Goal: Obtain resource: Download file/media

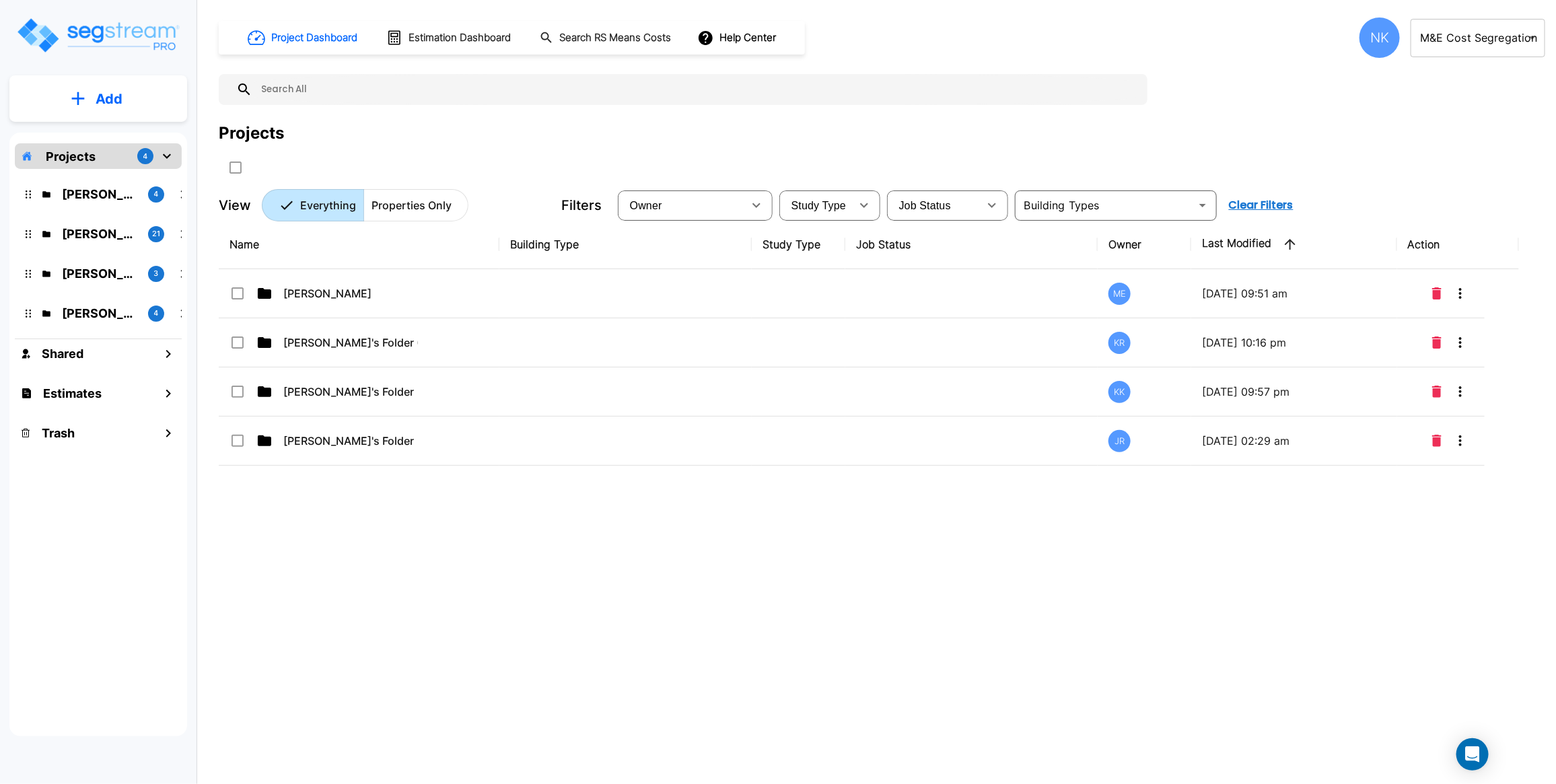
click at [1377, 37] on div "NK" at bounding box center [1379, 37] width 40 height 40
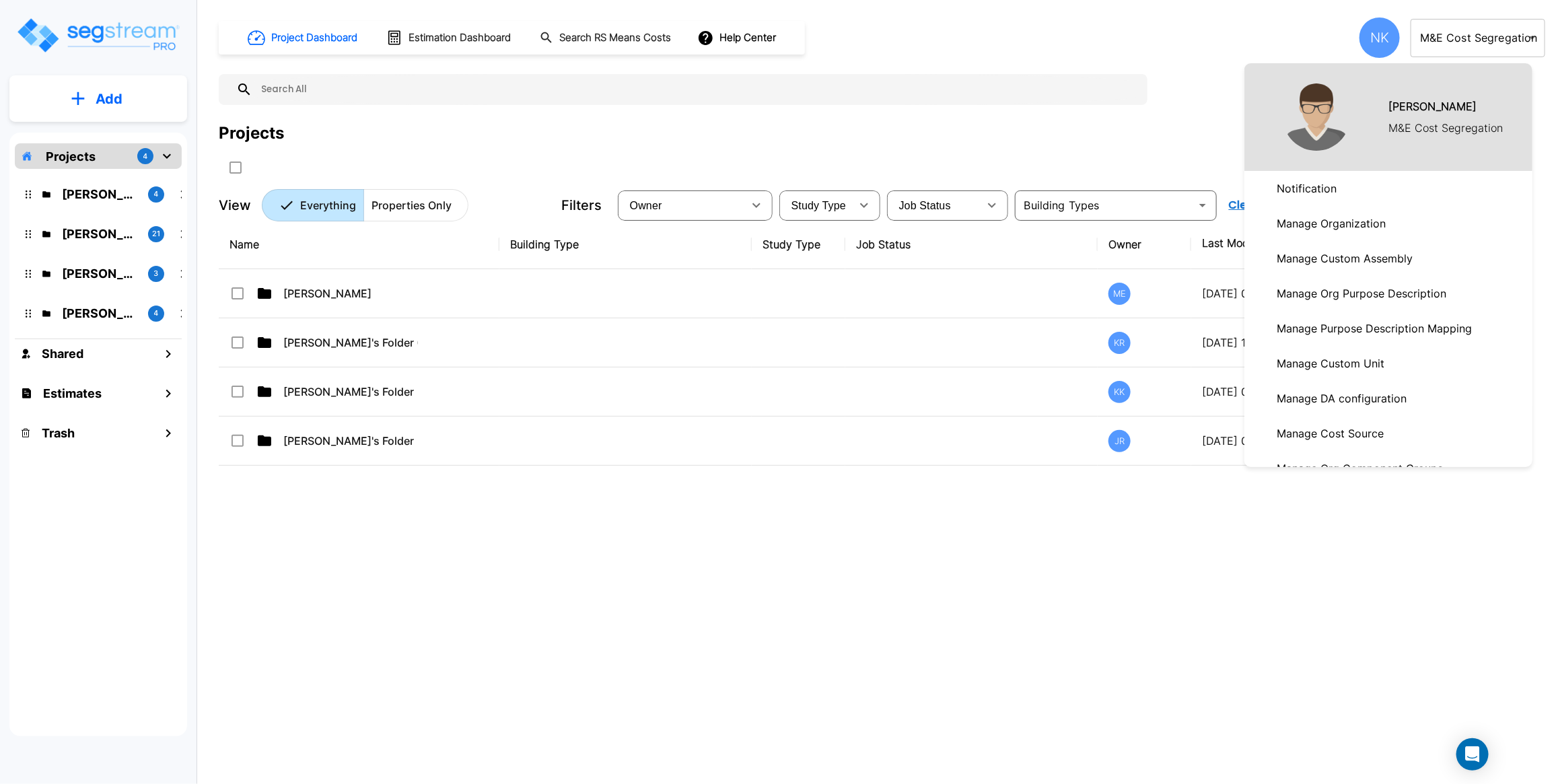
scroll to position [548, 0]
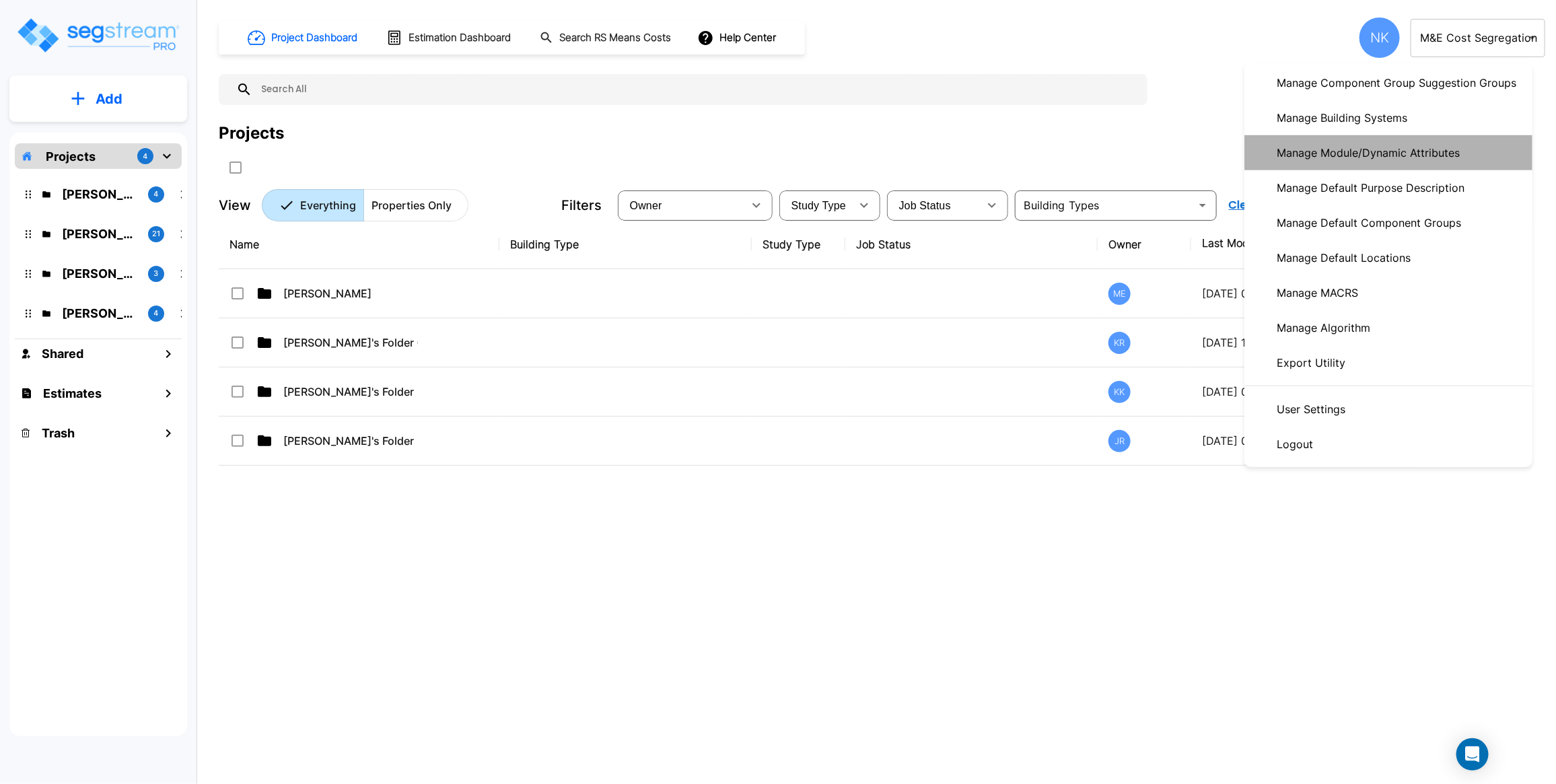
click at [1406, 151] on p "Manage Module/Dynamic Attributes" at bounding box center [1368, 152] width 193 height 27
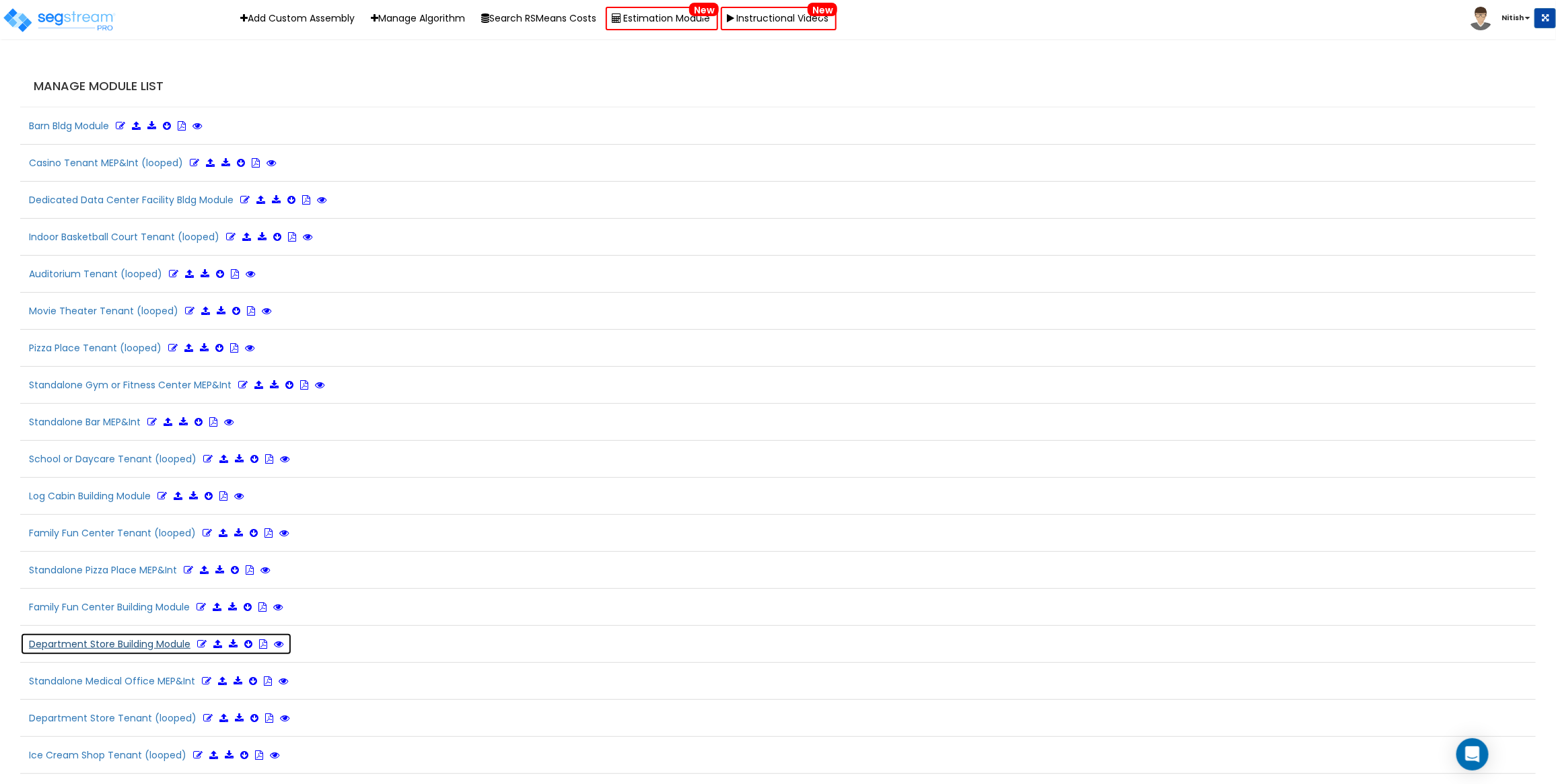
click at [200, 647] on icon at bounding box center [201, 644] width 9 height 9
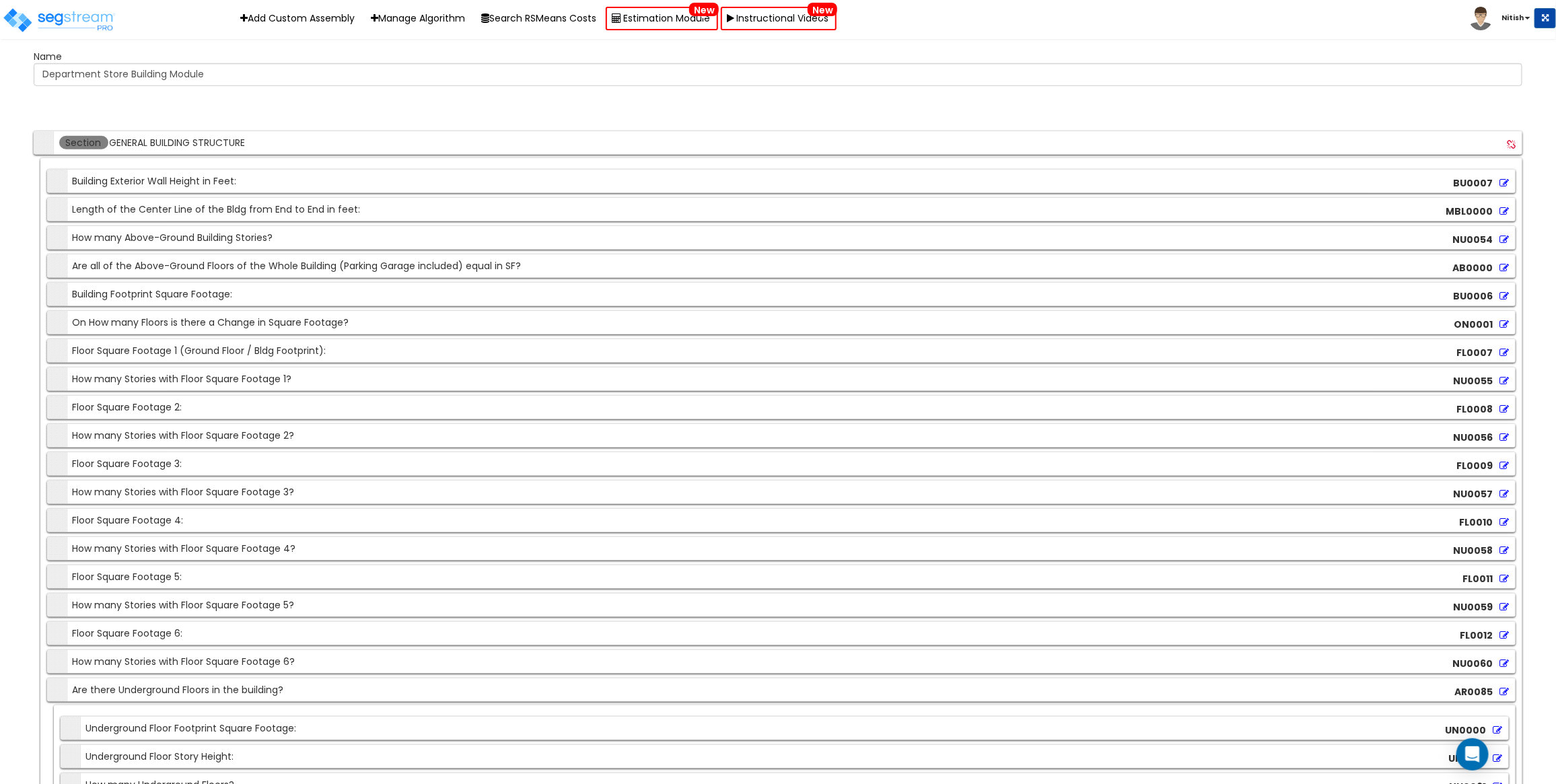
scroll to position [12296, 0]
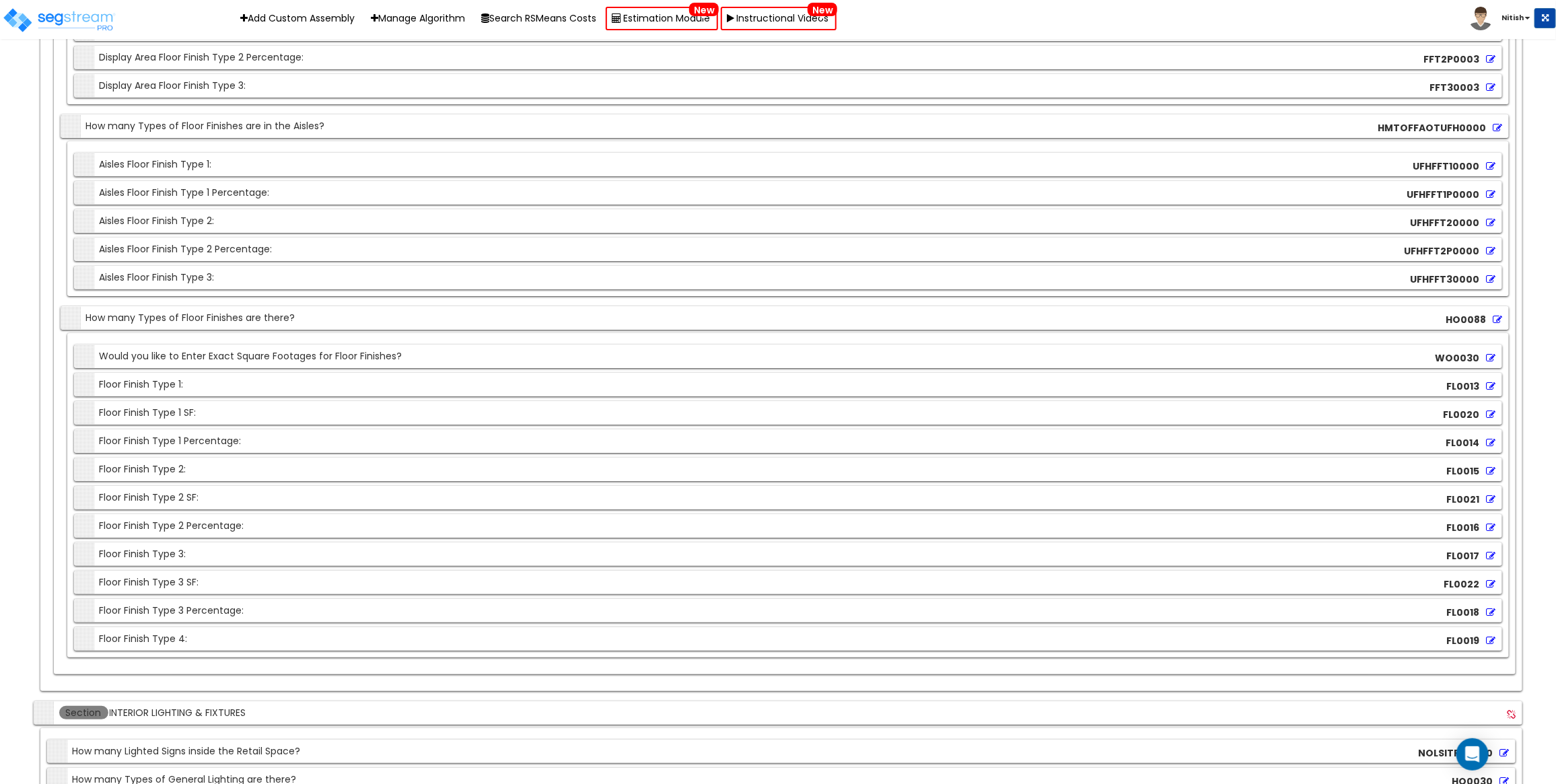
click at [1494, 389] on icon at bounding box center [1490, 386] width 9 height 9
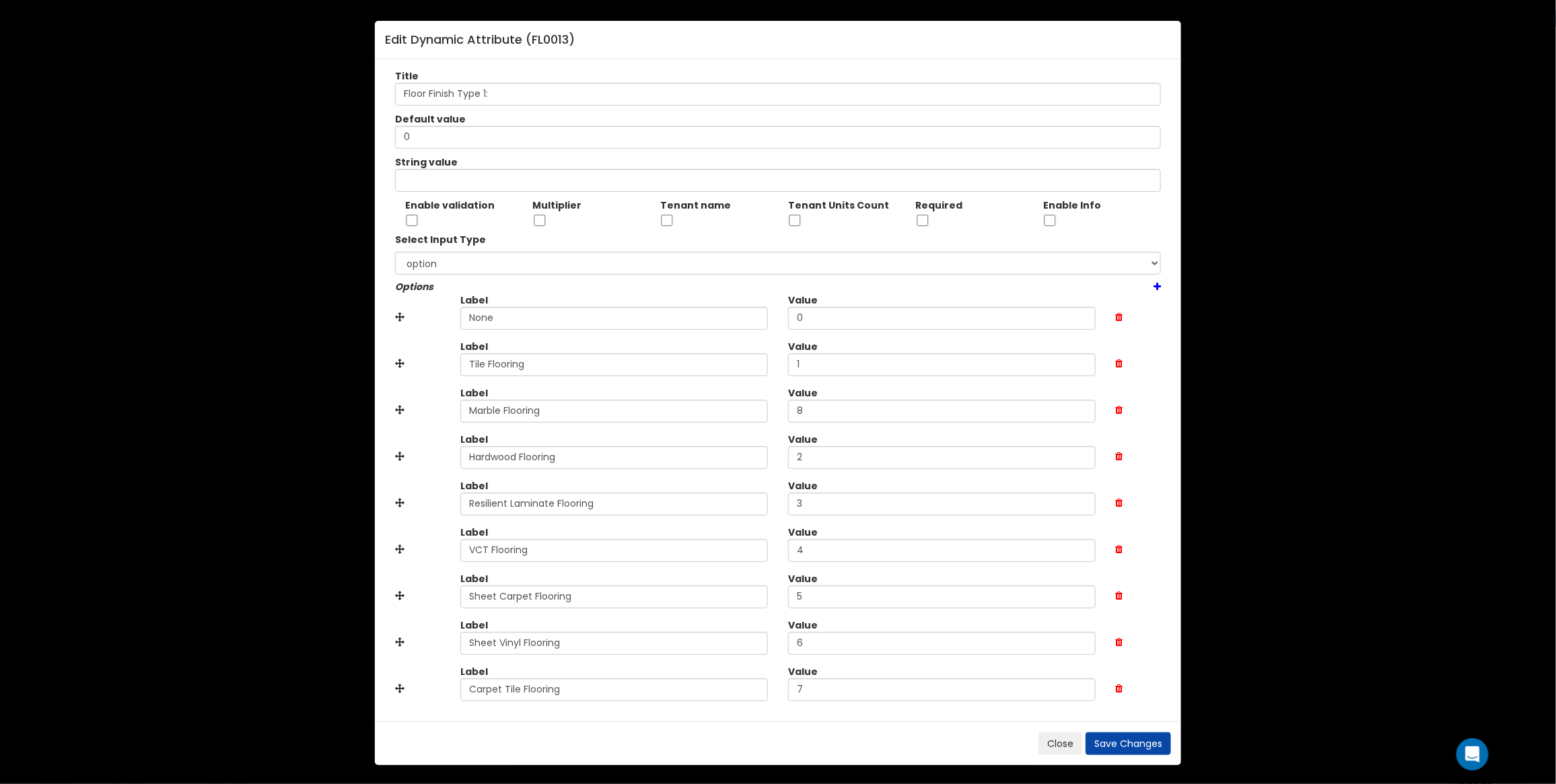
scroll to position [2, 0]
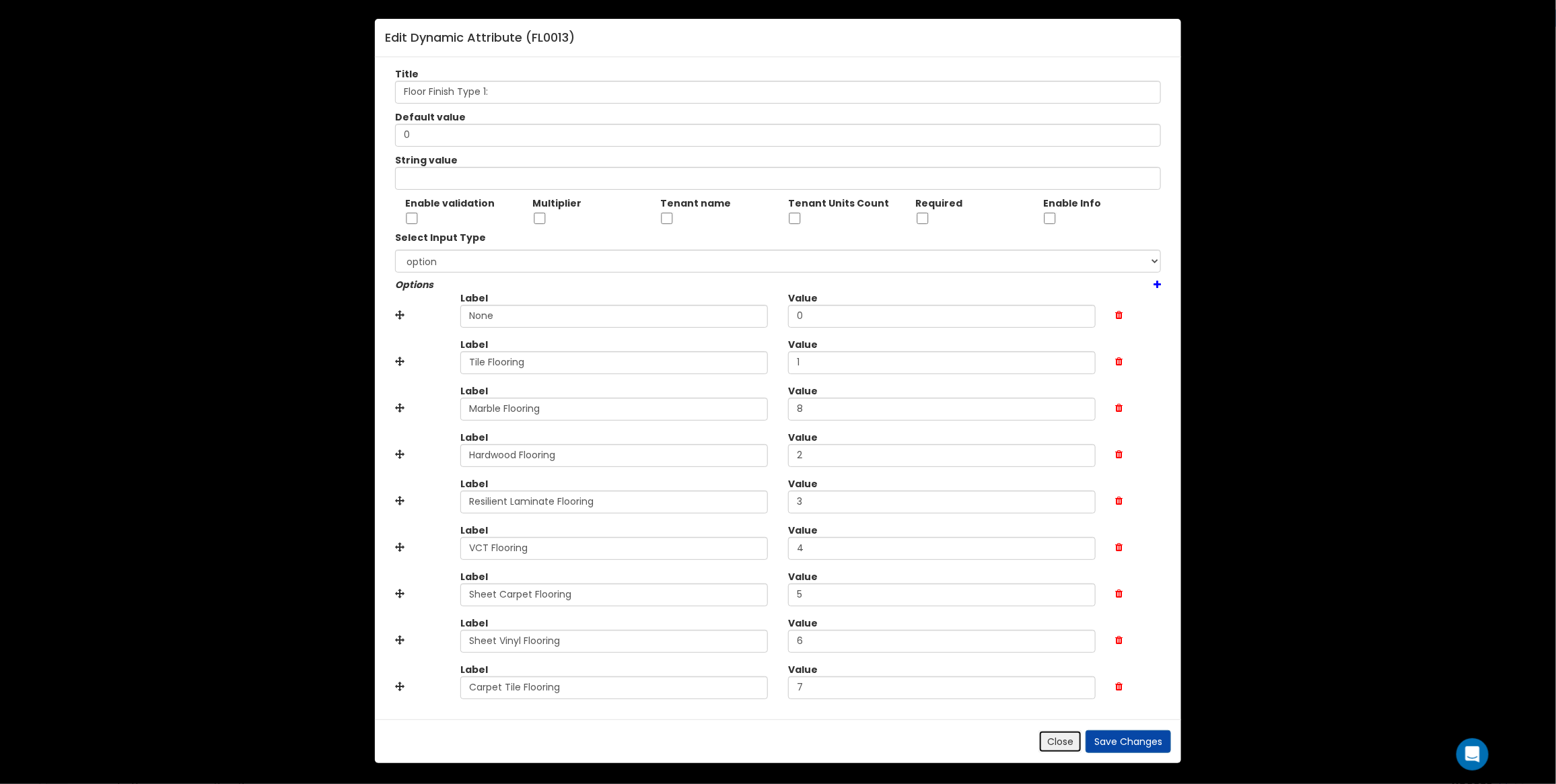
click at [1048, 740] on button "Close" at bounding box center [1060, 741] width 44 height 23
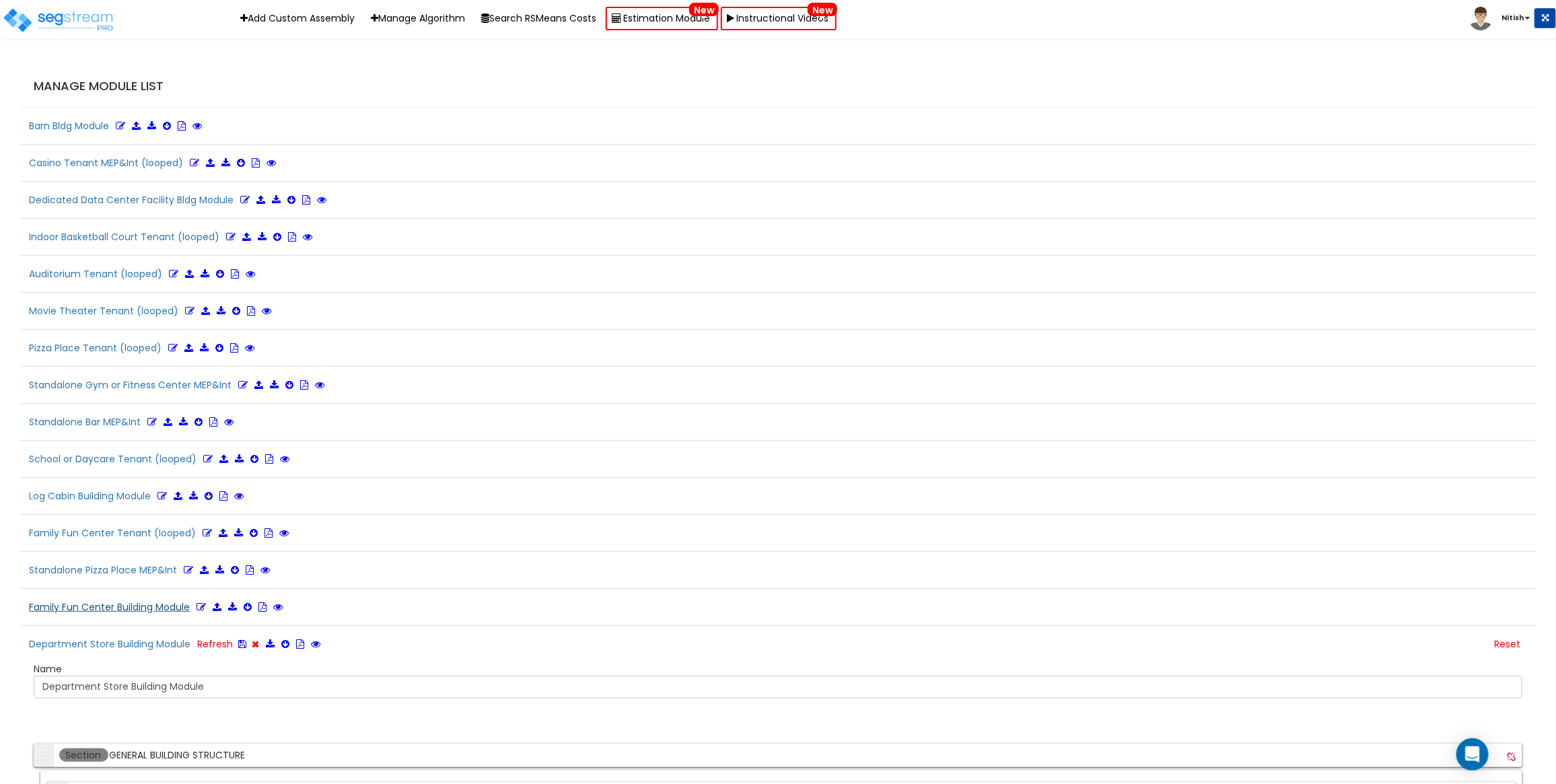
scroll to position [11, 0]
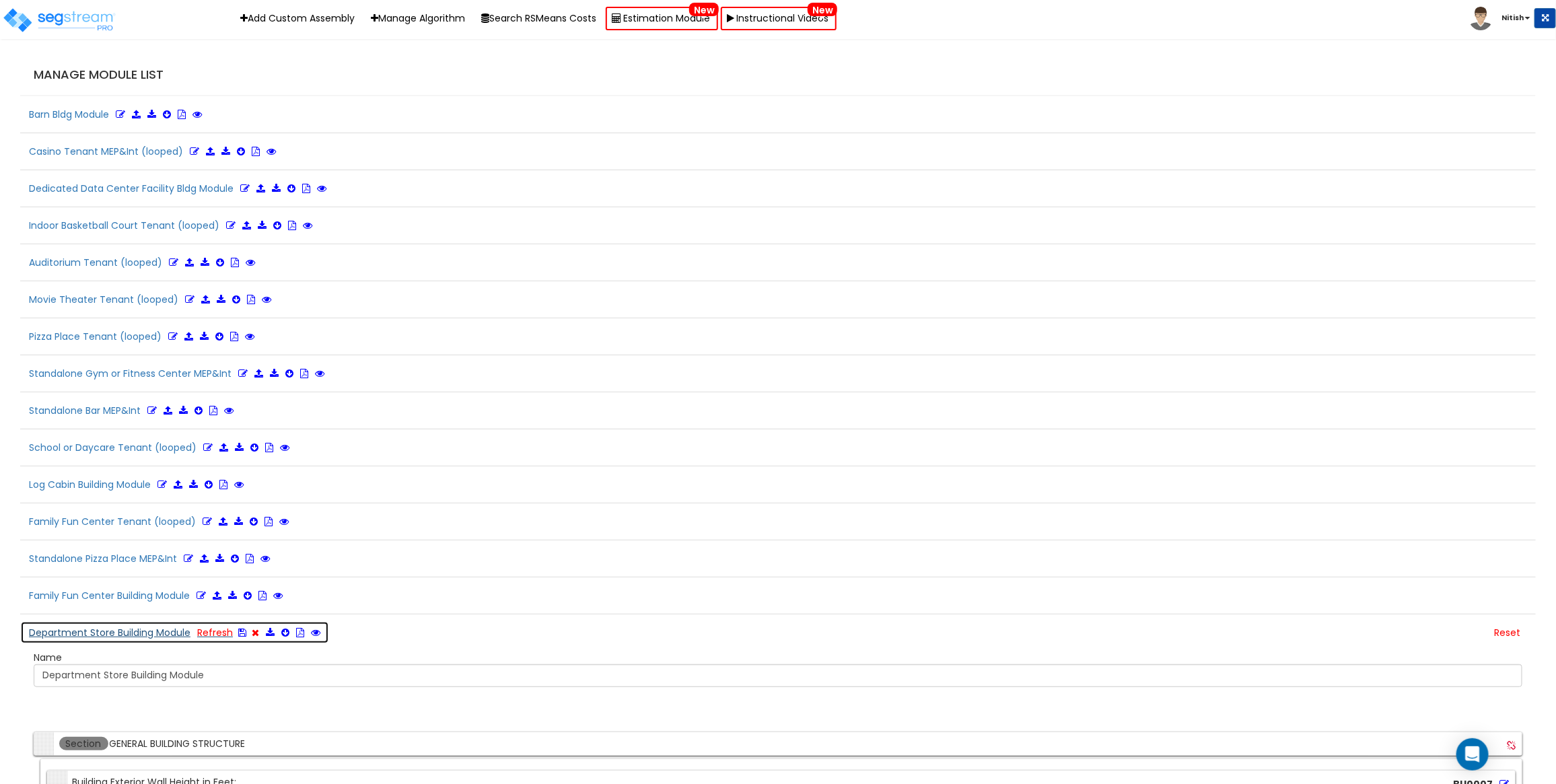
click at [91, 634] on button "Department Store Building Module Refresh" at bounding box center [174, 633] width 309 height 23
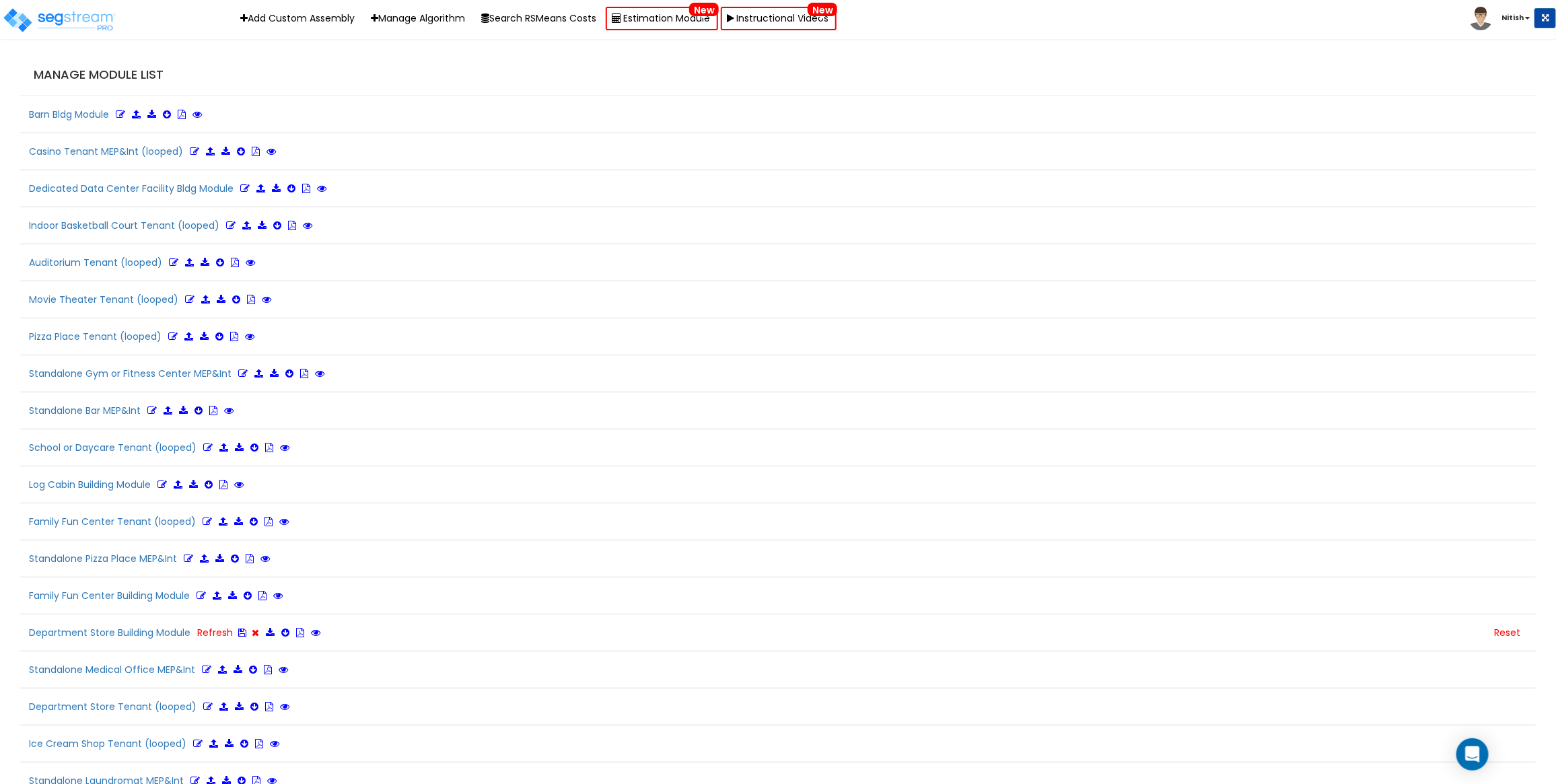
scroll to position [2997, 0]
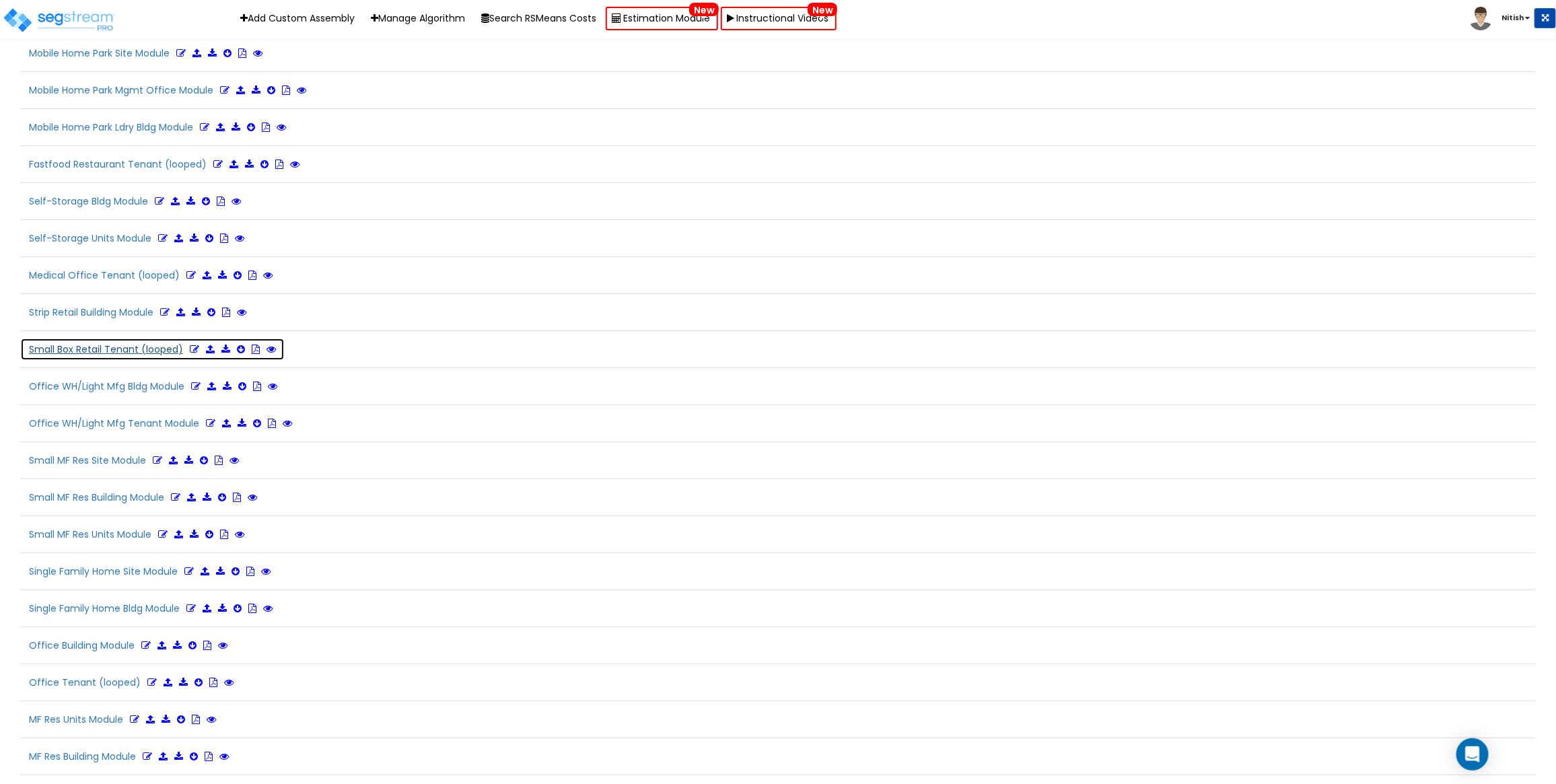
click at [193, 356] on link at bounding box center [194, 349] width 9 height 14
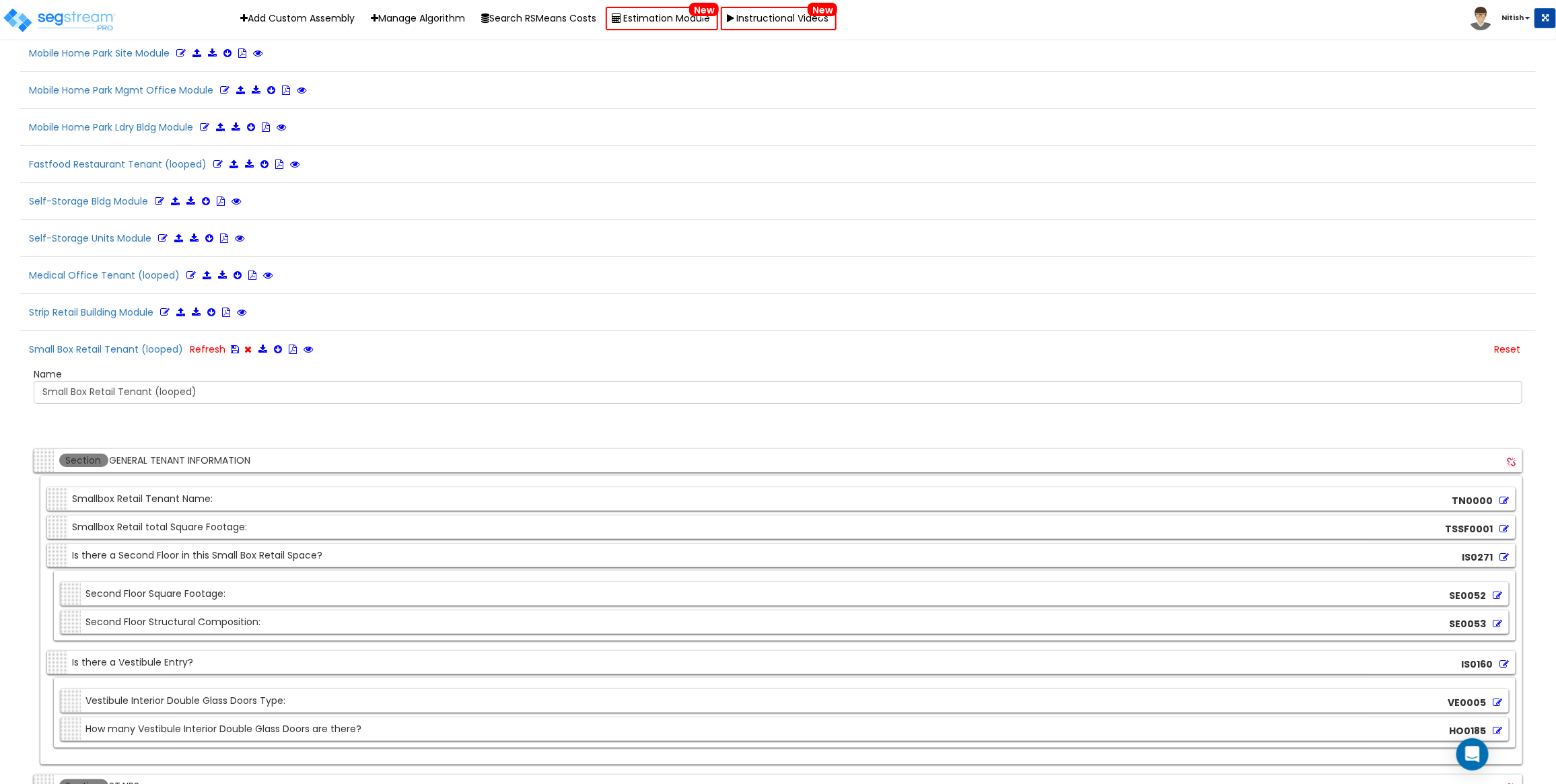
scroll to position [3893, 0]
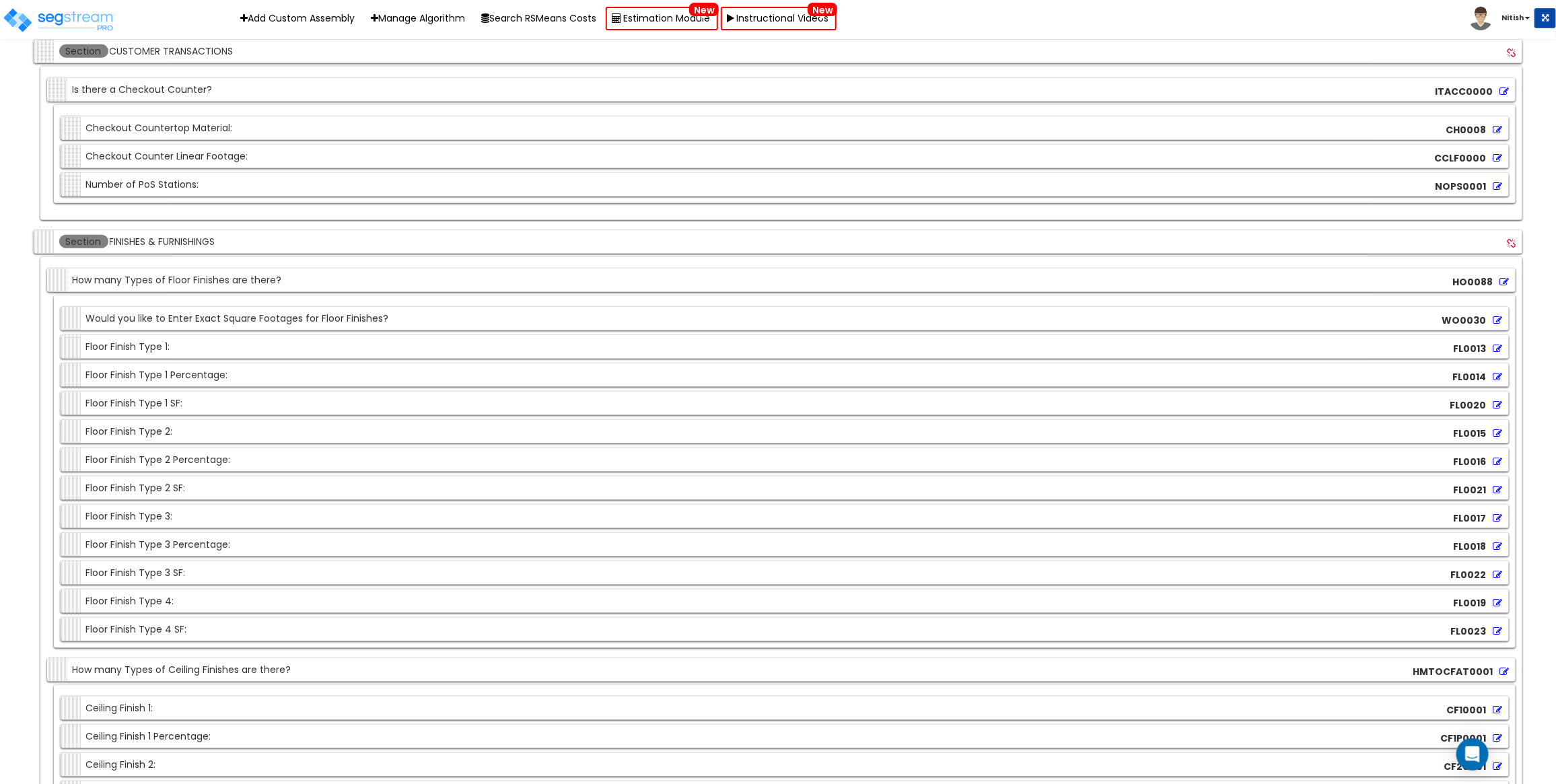
click at [1495, 353] on icon at bounding box center [1497, 348] width 9 height 9
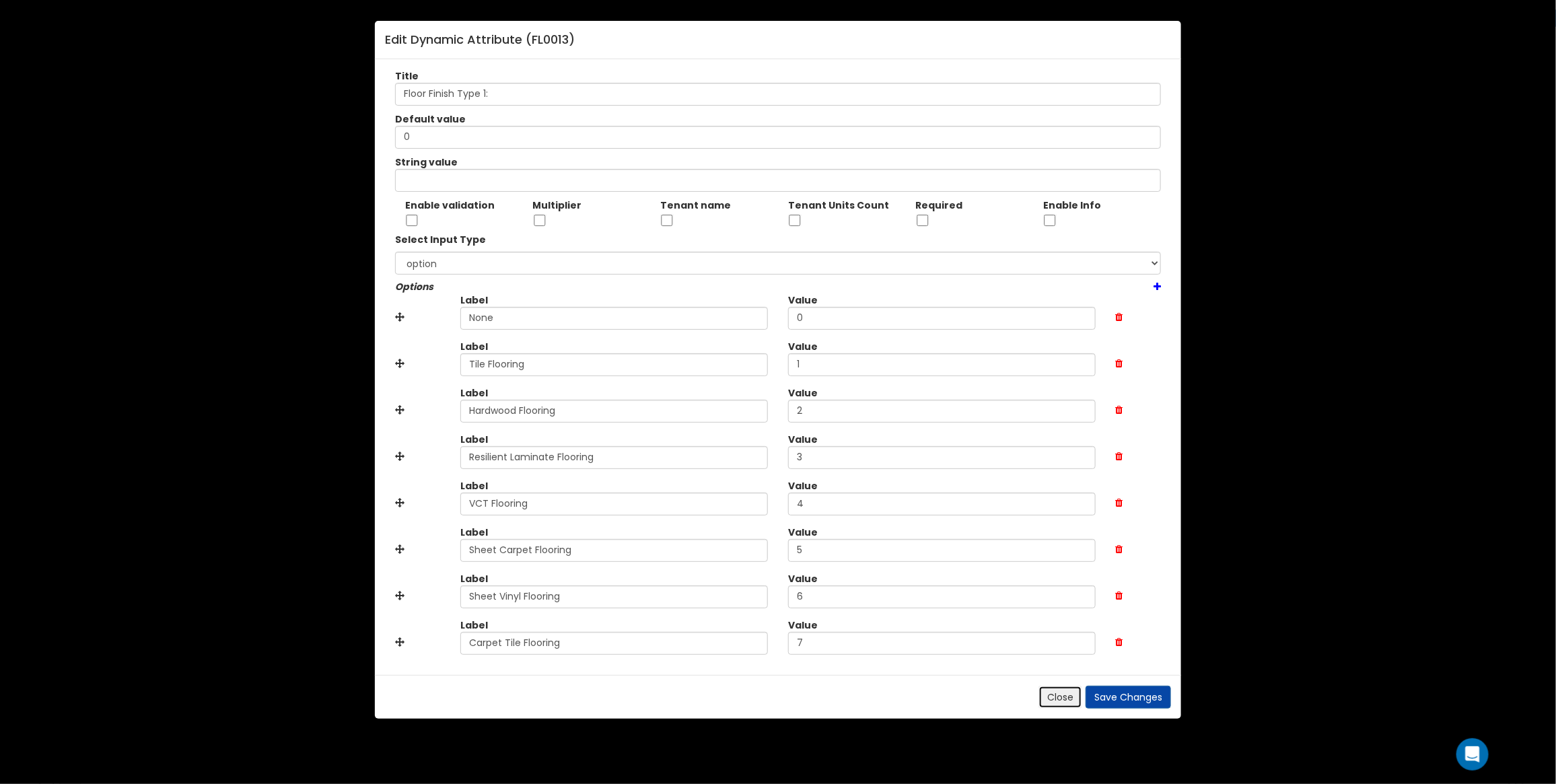
click at [1057, 699] on button "Close" at bounding box center [1060, 697] width 44 height 23
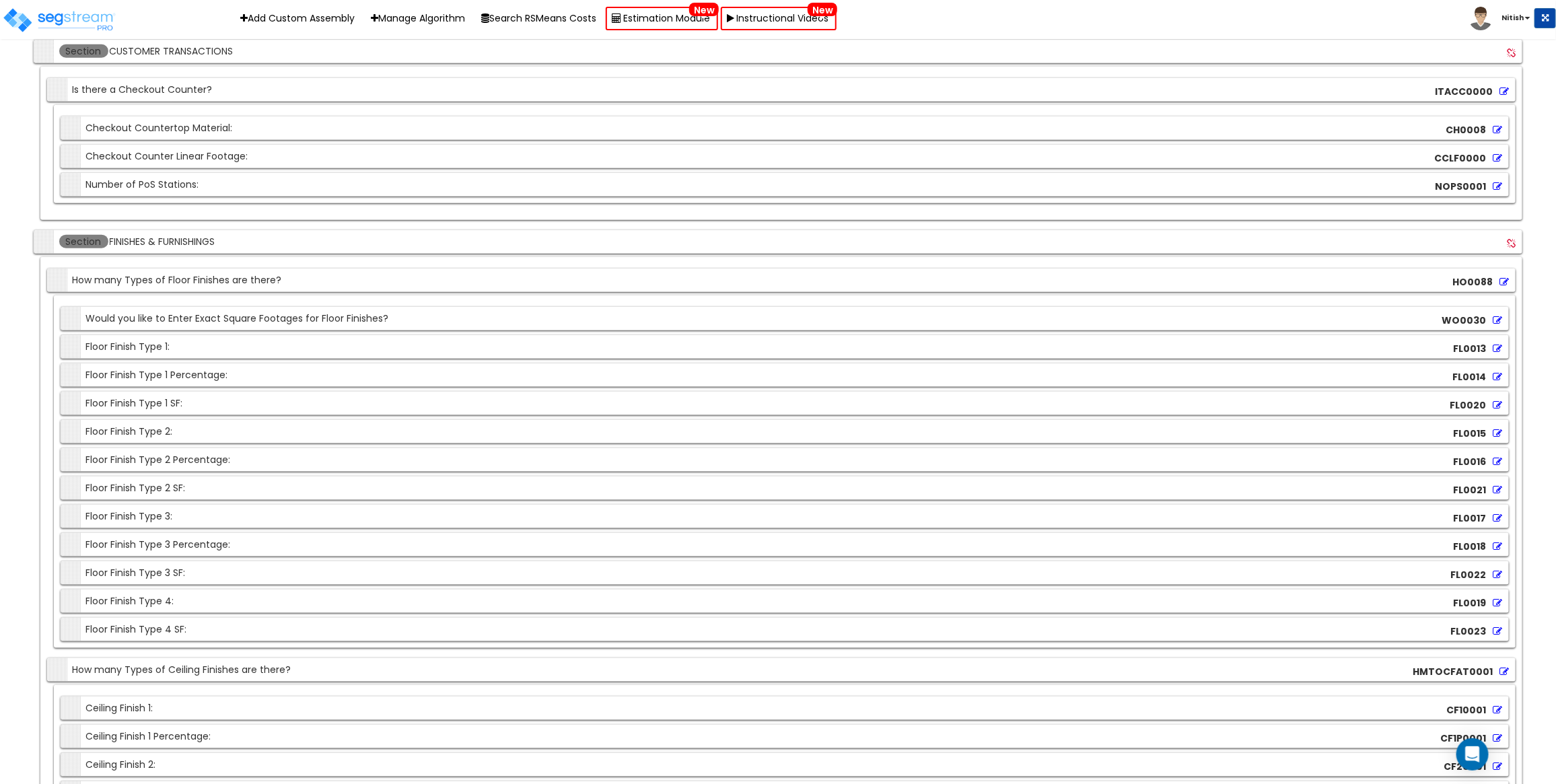
click at [1496, 353] on icon at bounding box center [1497, 348] width 9 height 9
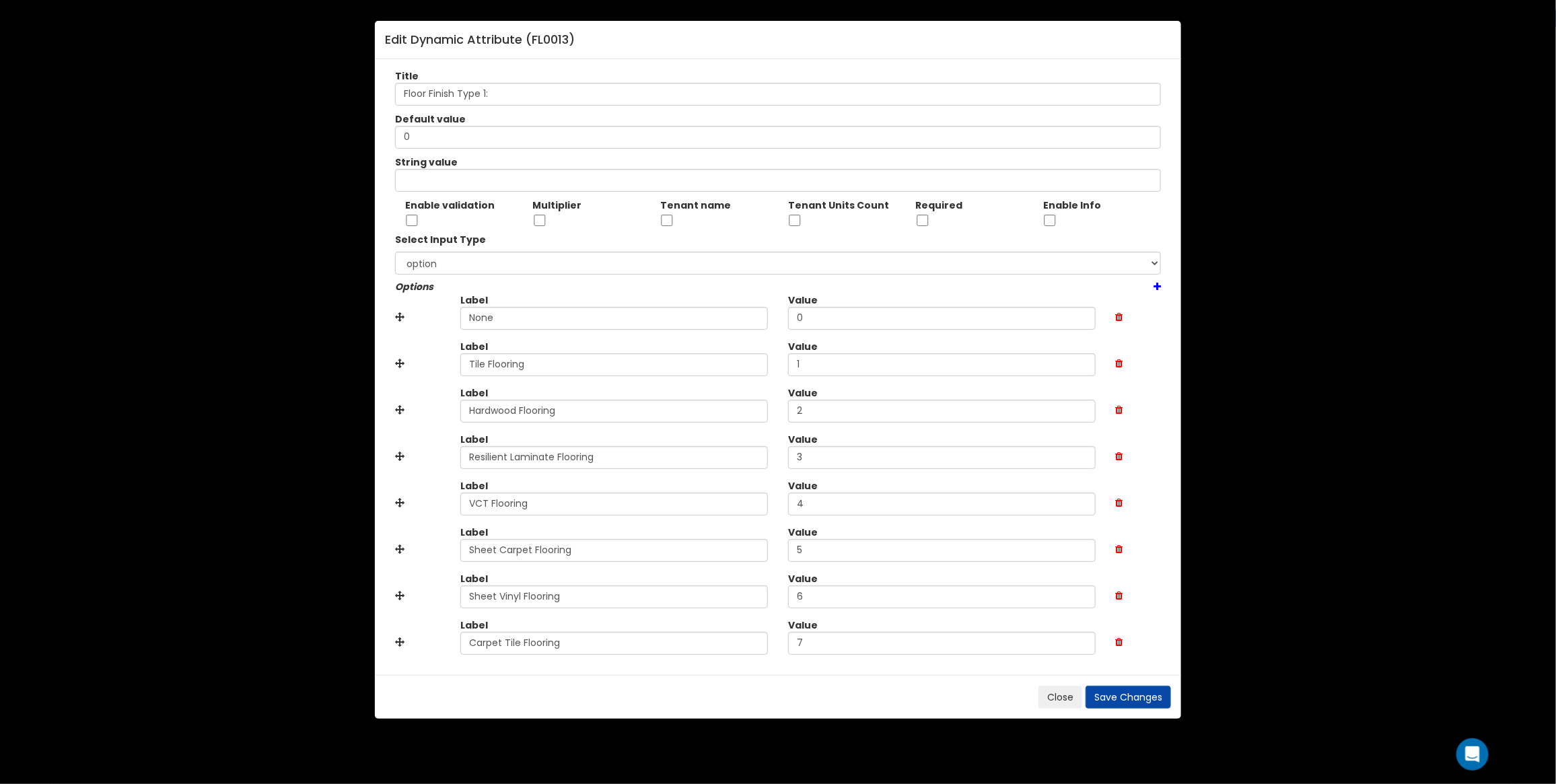
click at [1157, 287] on icon at bounding box center [1157, 286] width 8 height 9
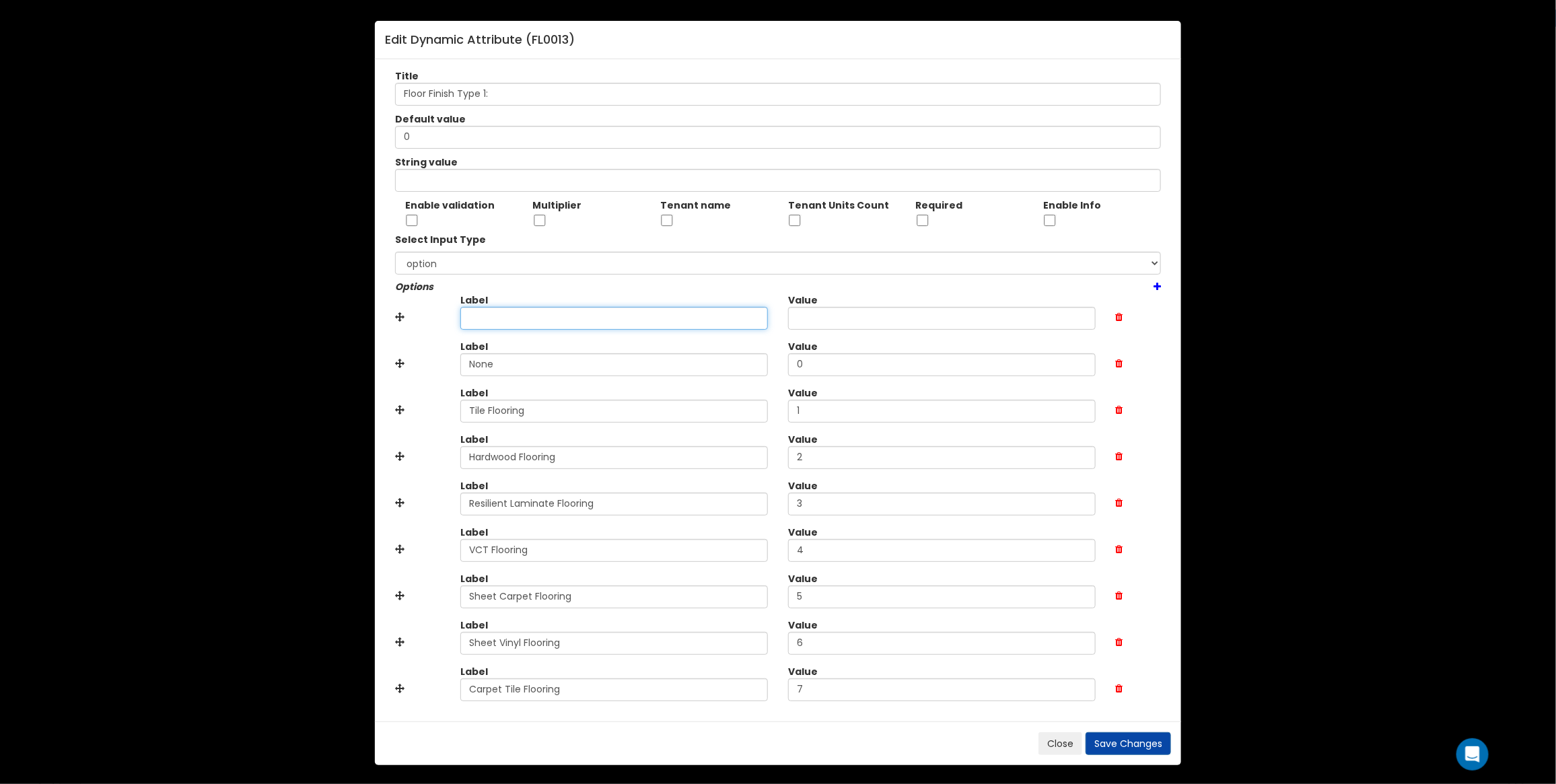
click at [589, 323] on input "text" at bounding box center [614, 318] width 308 height 23
type input "Marble Flloring"
click at [838, 322] on input "text" at bounding box center [942, 318] width 308 height 23
type input "8"
click at [1118, 317] on icon at bounding box center [1119, 316] width 8 height 9
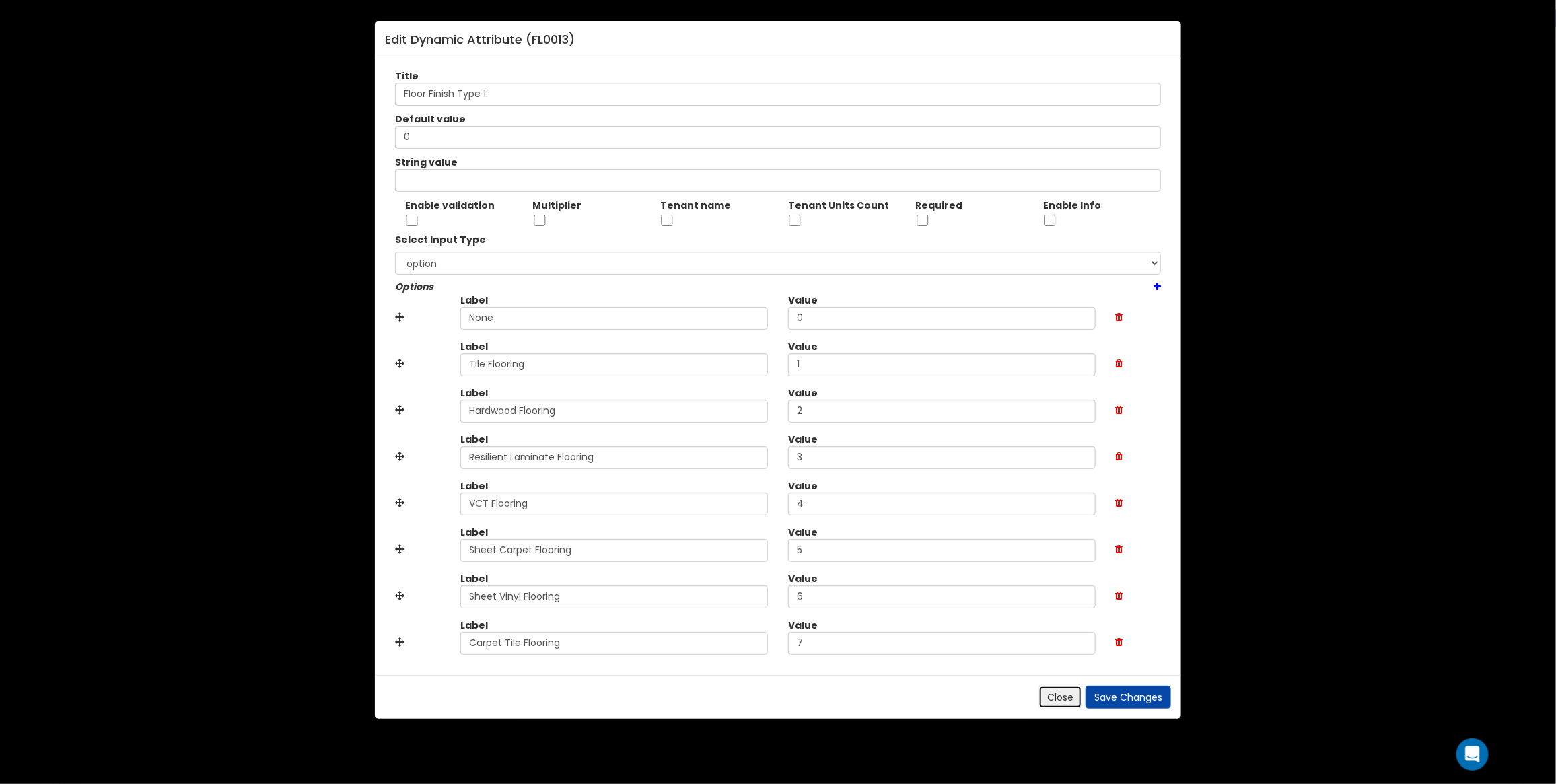
click at [1054, 696] on button "Close" at bounding box center [1060, 697] width 44 height 23
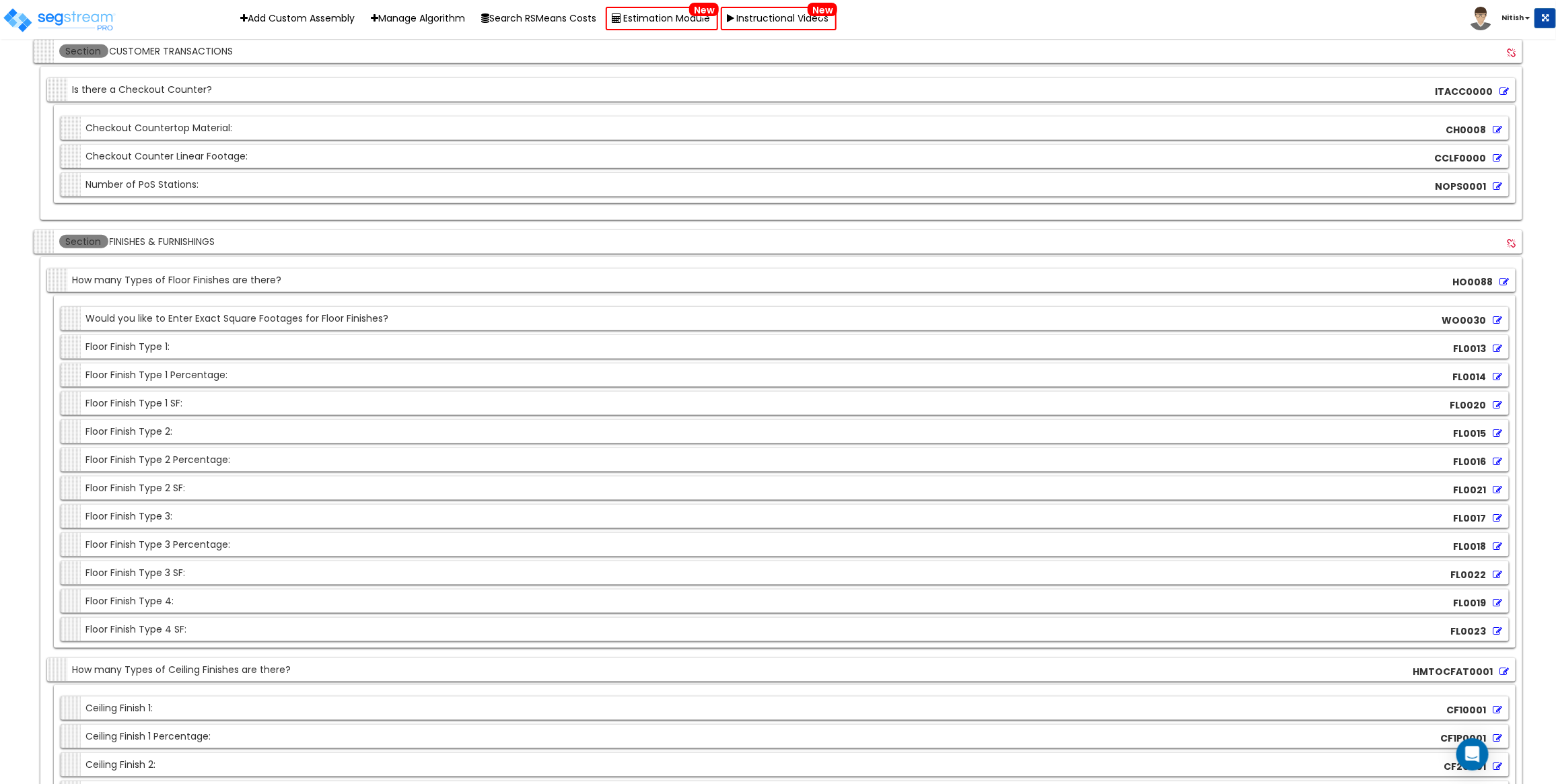
scroll to position [259, 0]
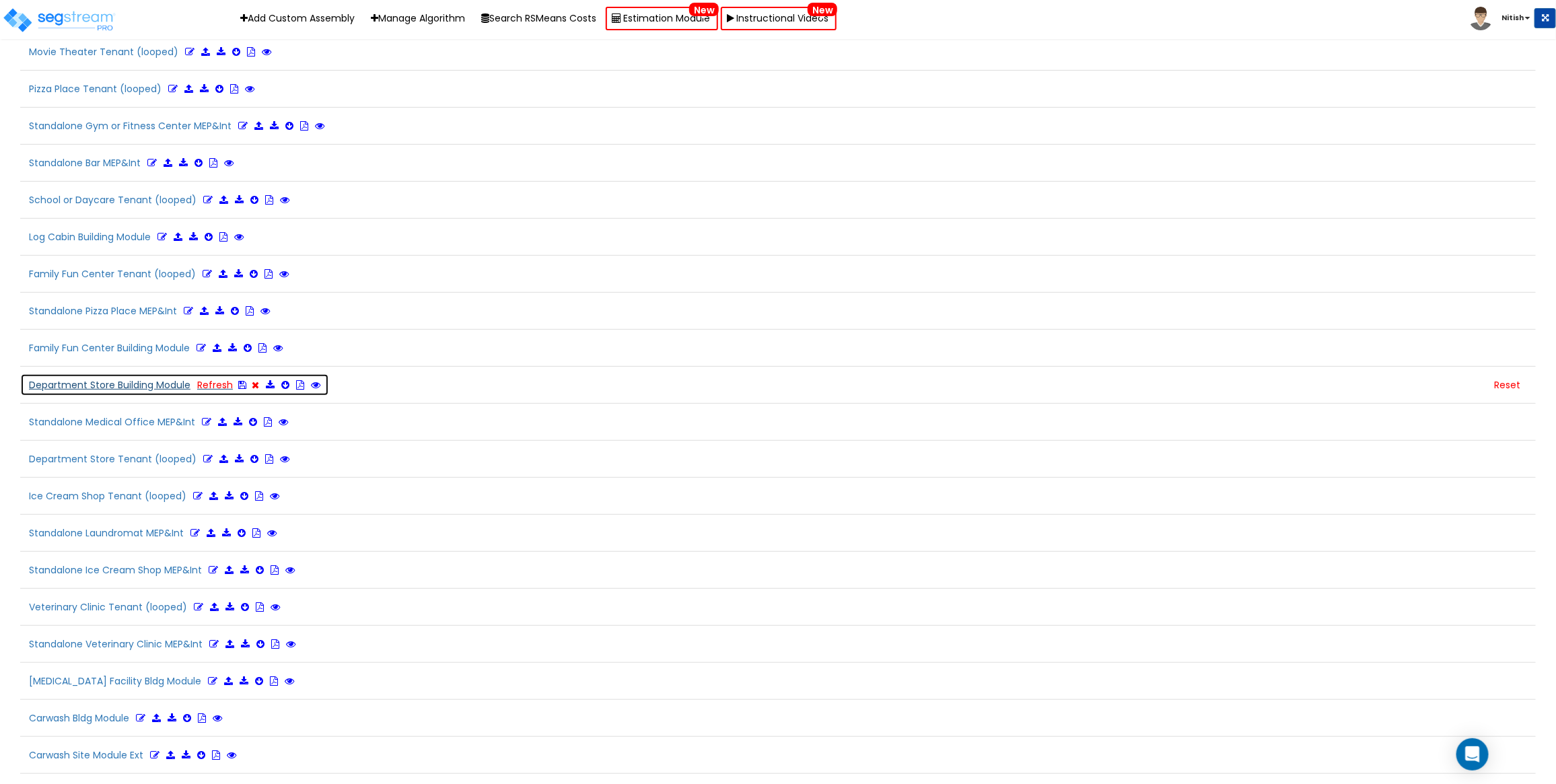
click at [174, 389] on button "Department Store Building Module Refresh" at bounding box center [174, 384] width 309 height 23
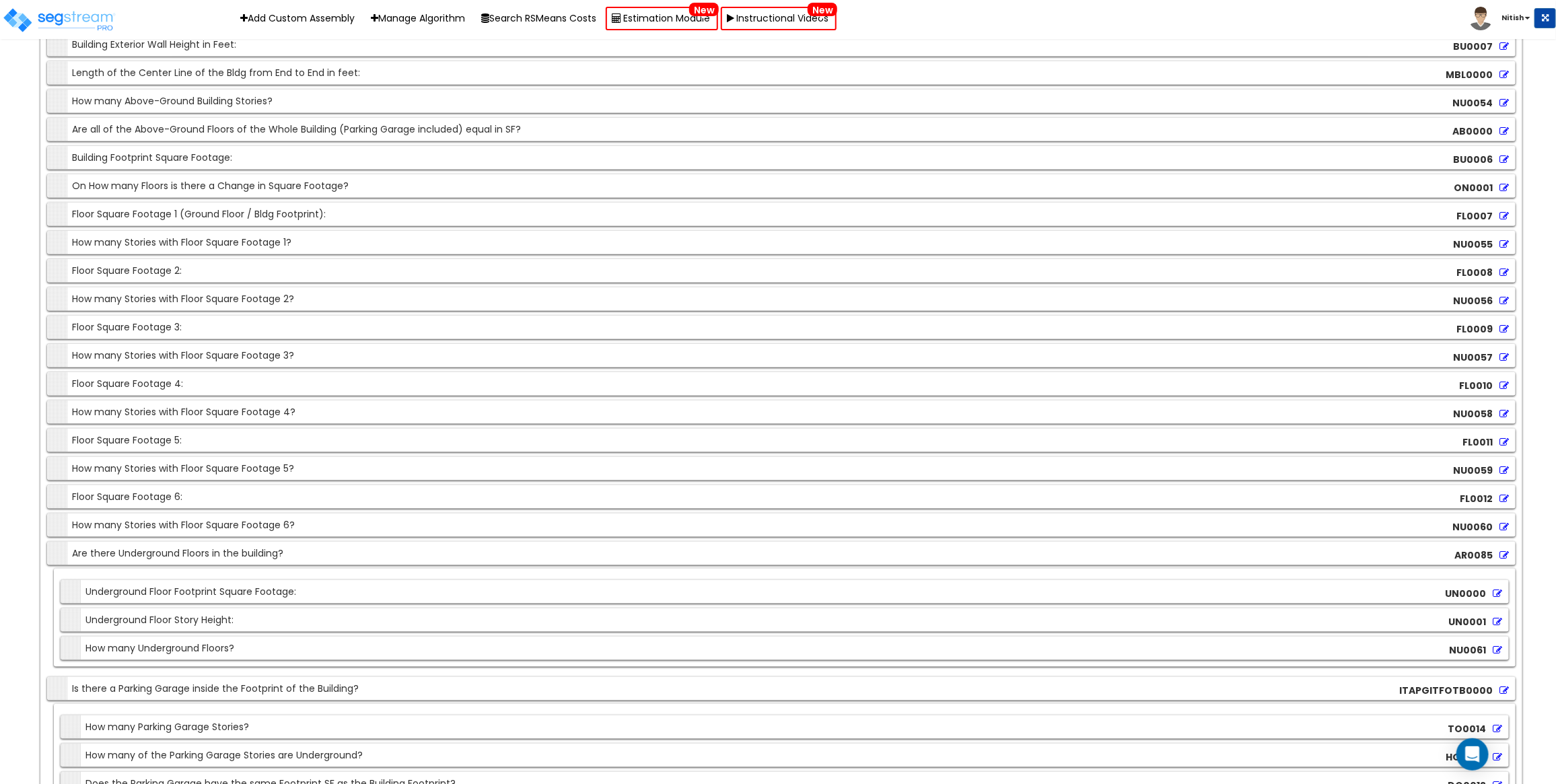
scroll to position [12296, 0]
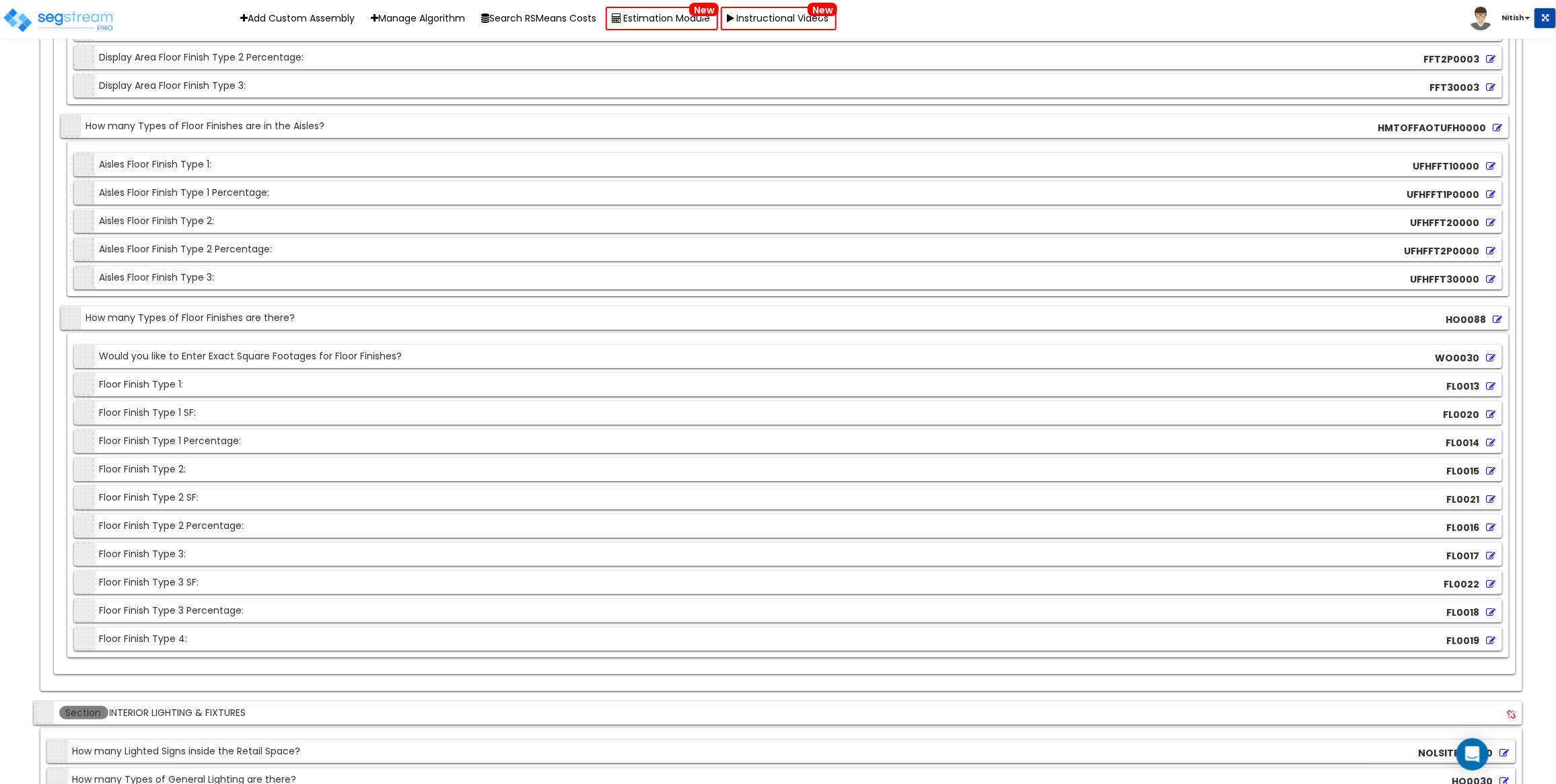
click at [1485, 389] on div "FL0013" at bounding box center [1470, 386] width 56 height 20
click at [1488, 391] on icon at bounding box center [1490, 386] width 9 height 9
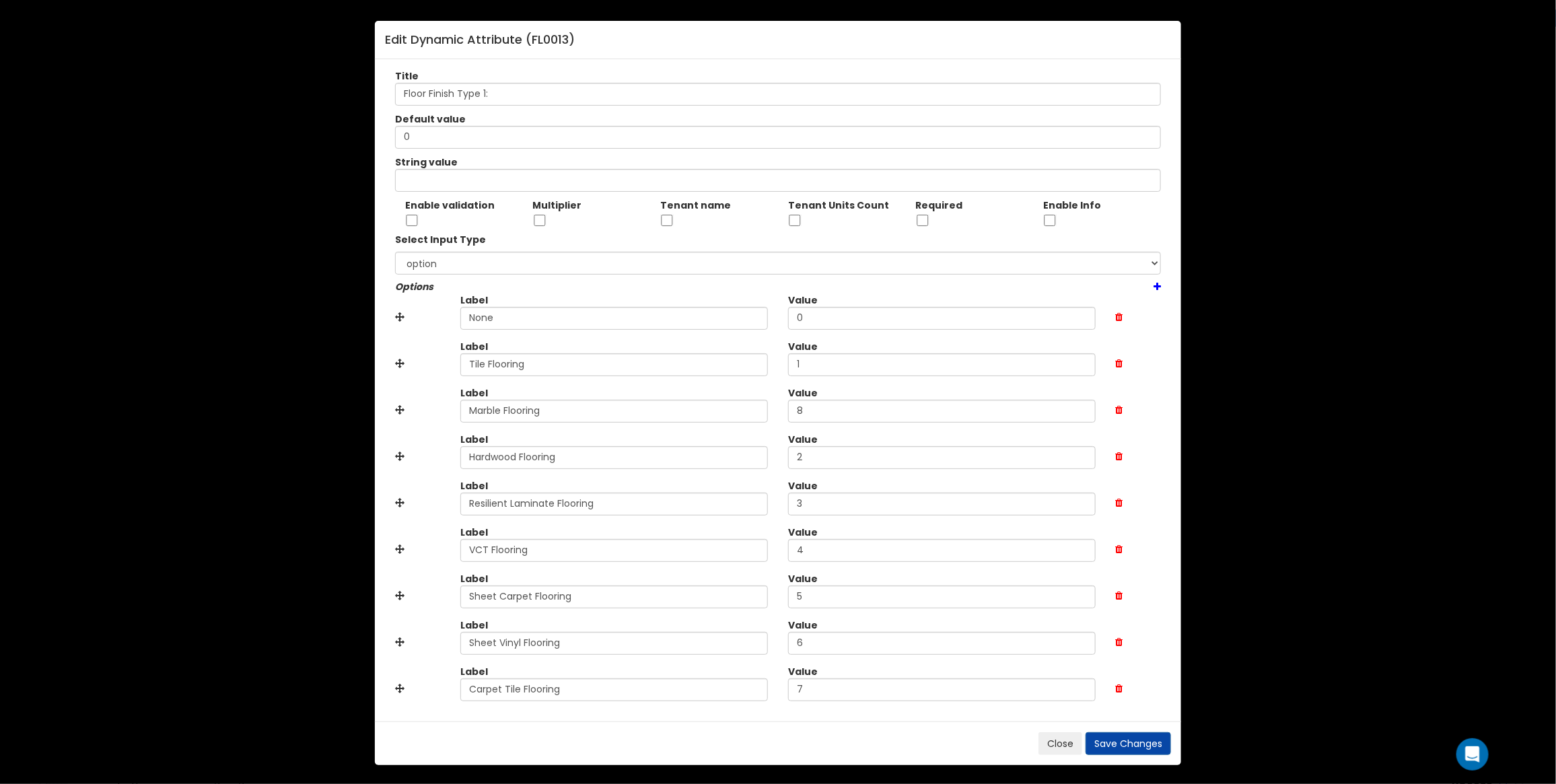
scroll to position [2, 0]
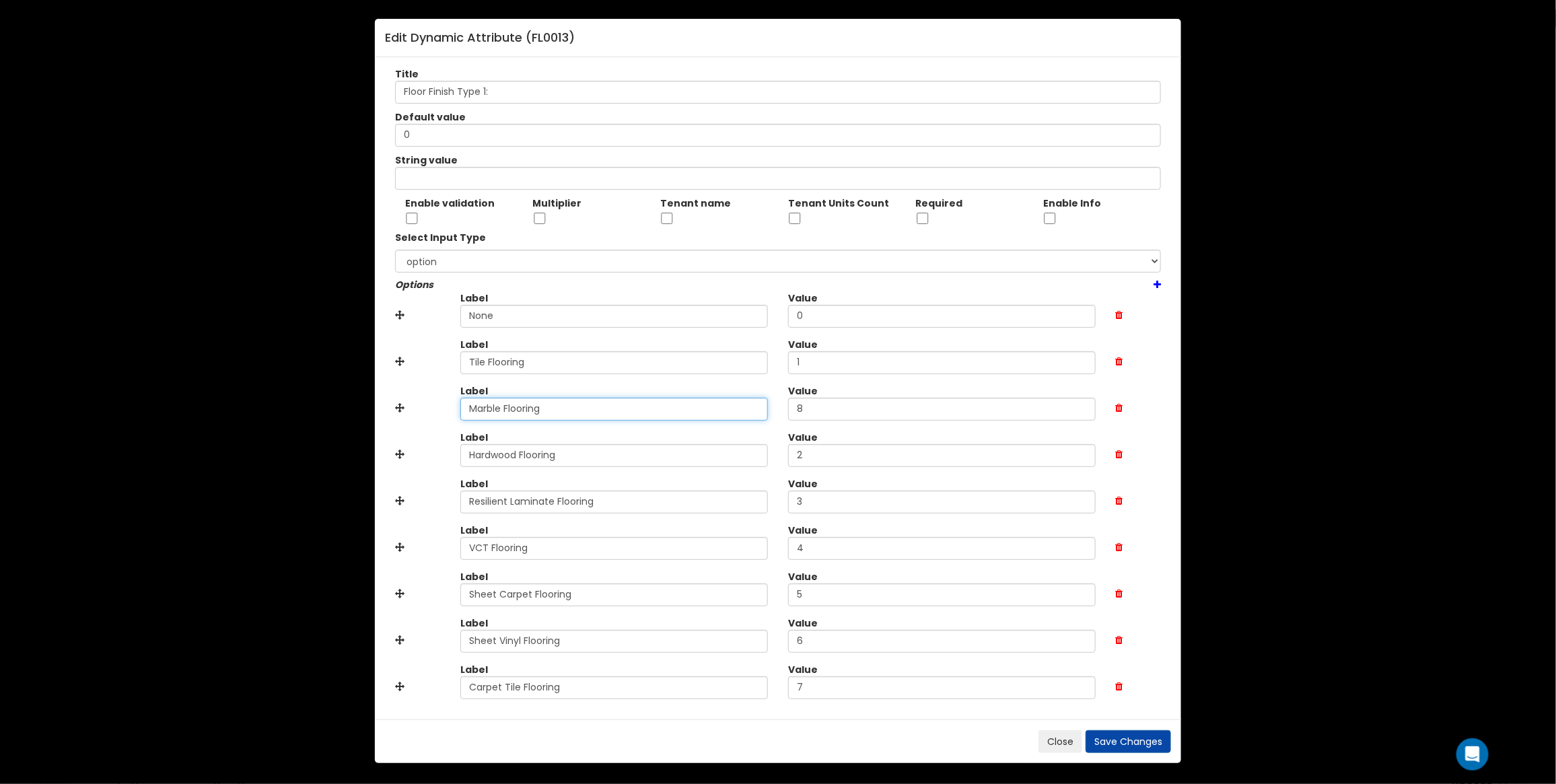
drag, startPoint x: 580, startPoint y: 404, endPoint x: 230, endPoint y: 409, distance: 350.0
click at [230, 409] on div "Edit Dynamic Attribute ( FL0013 ) Title Floor Finish Type 1: Default value 0 St…" at bounding box center [778, 392] width 1556 height 784
click at [1062, 734] on button "Close" at bounding box center [1060, 741] width 44 height 23
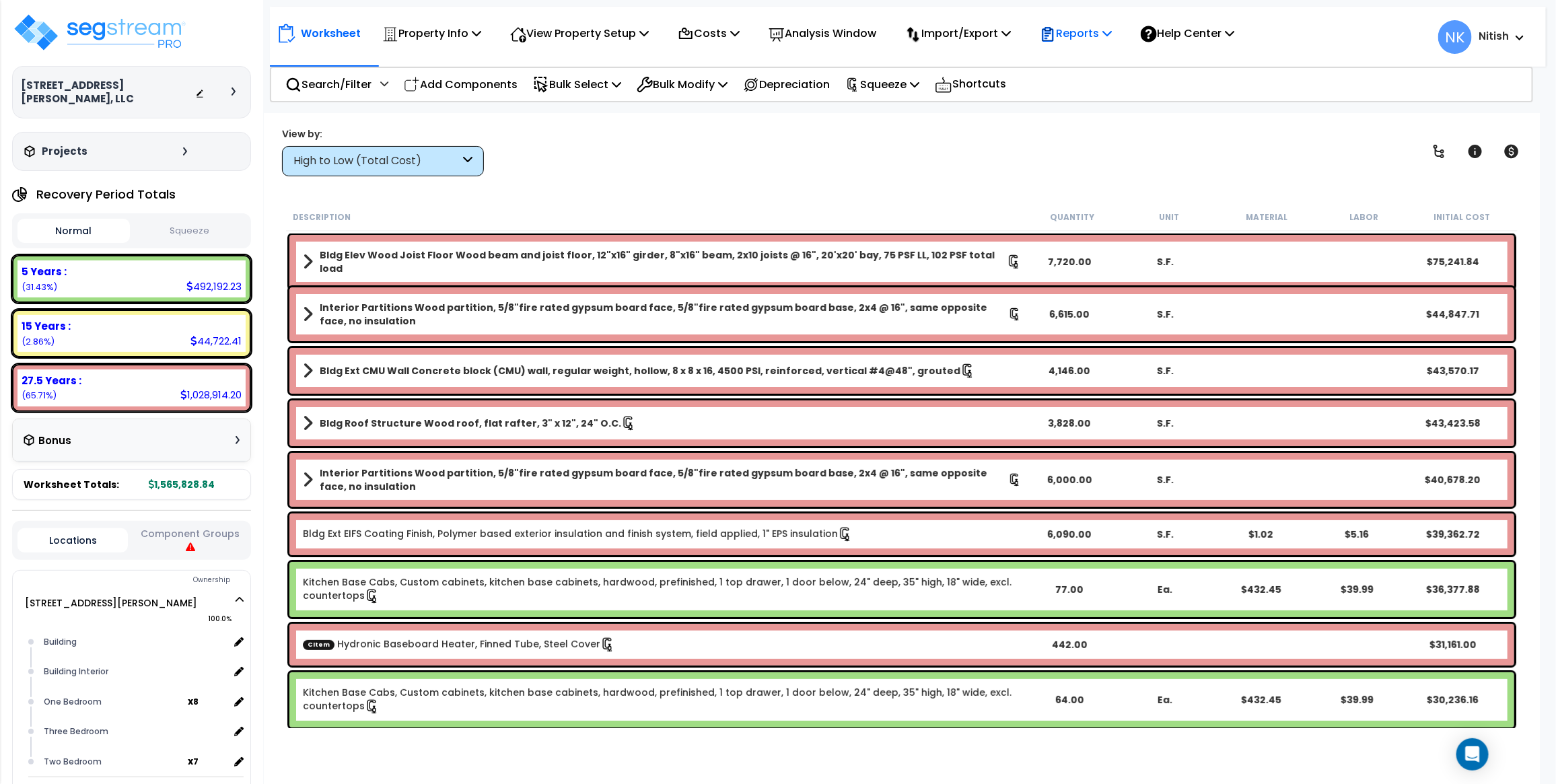
click at [1056, 35] on icon at bounding box center [1047, 34] width 16 height 16
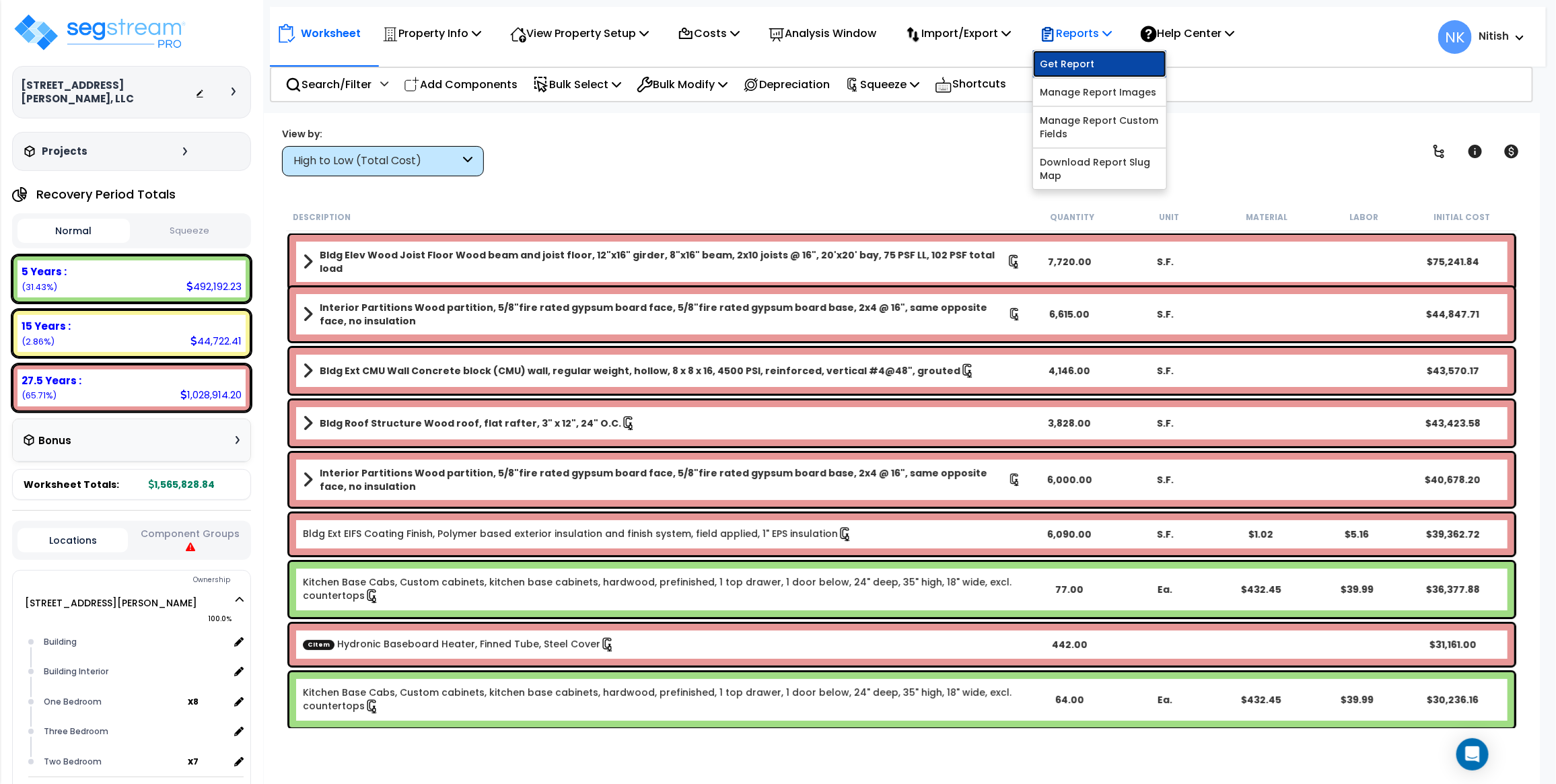
click at [1078, 52] on link "Get Report" at bounding box center [1100, 64] width 133 height 27
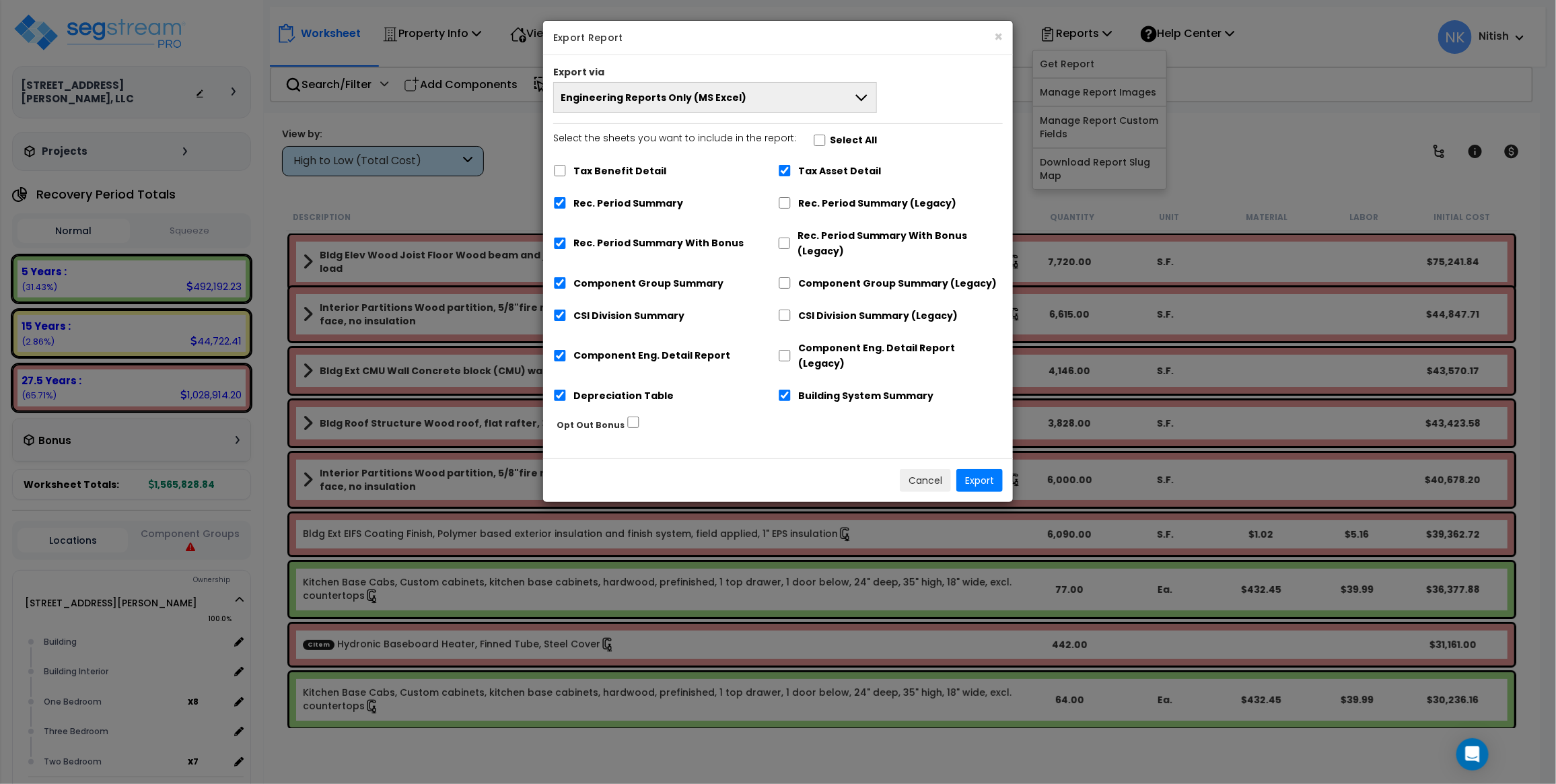
click at [640, 95] on span "Engineering Reports Only (MS Excel)" at bounding box center [653, 98] width 186 height 14
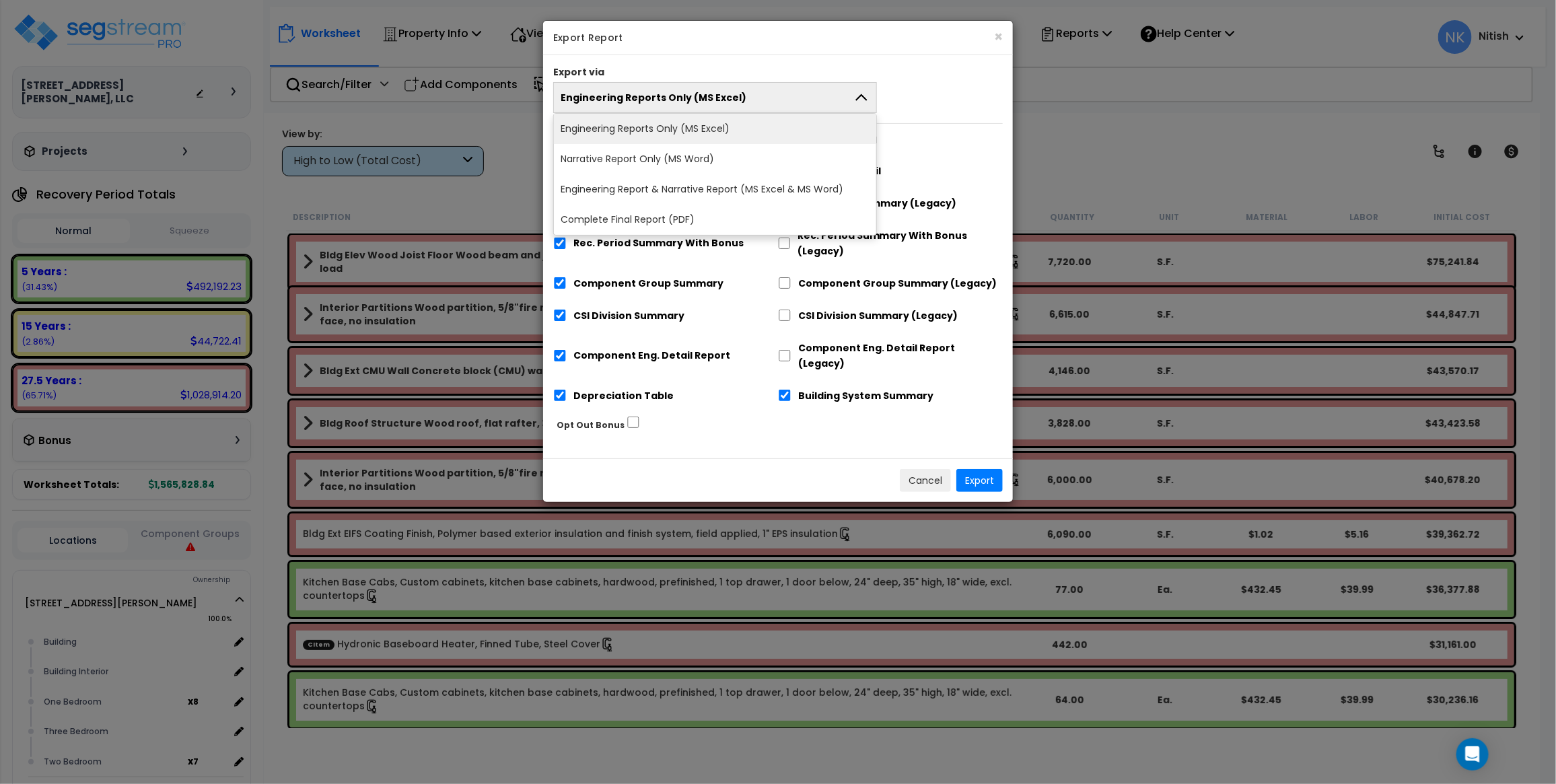
click at [646, 129] on li "Engineering Reports Only (MS Excel)" at bounding box center [714, 128] width 322 height 30
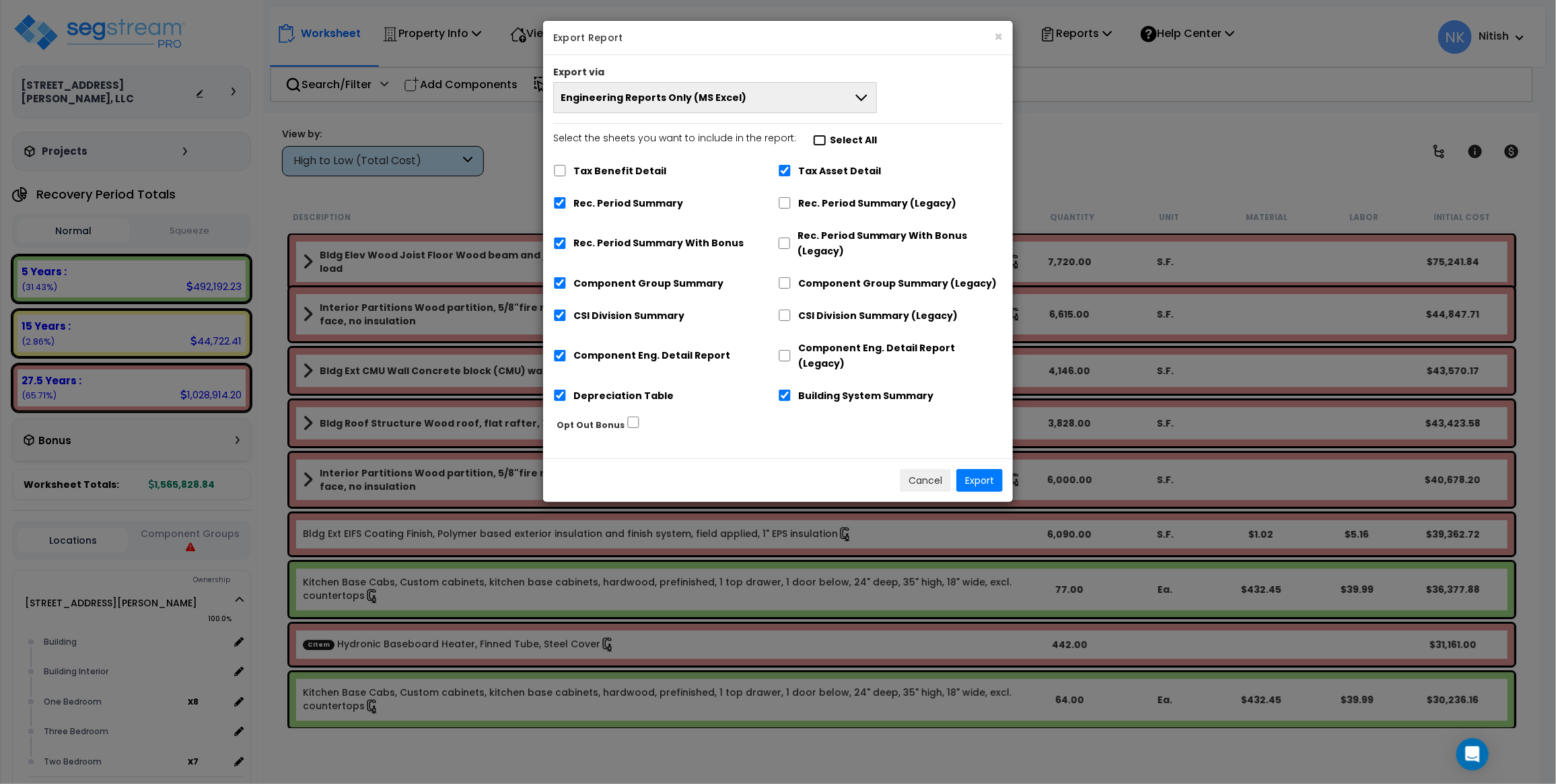
click at [814, 144] on input "Select the sheets you want to include in the report: Select All" at bounding box center [820, 140] width 14 height 11
checkbox input "true"
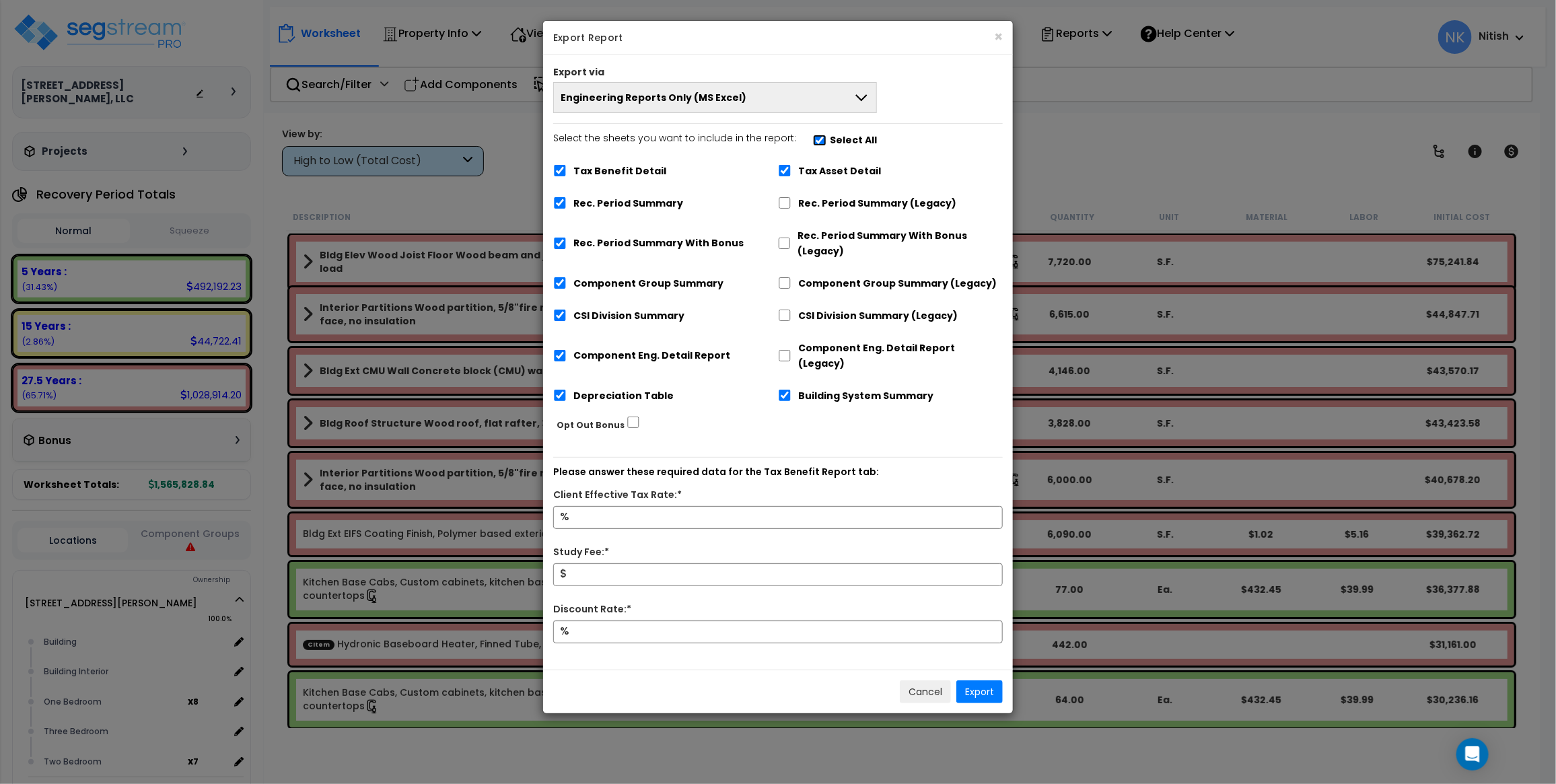
click at [814, 139] on input "Select the sheets you want to include in the report: Select All" at bounding box center [820, 140] width 14 height 11
checkbox input "false"
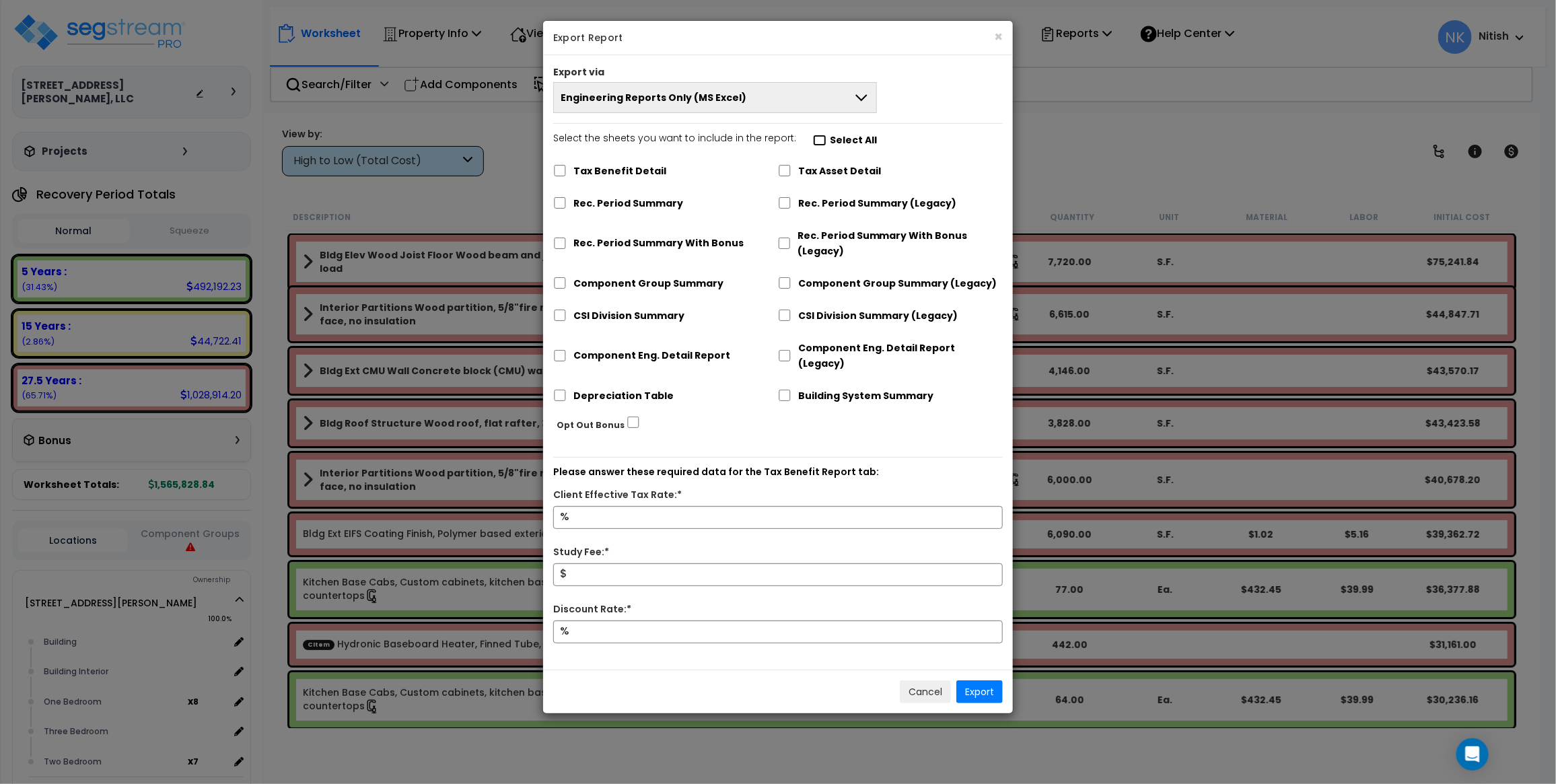
checkbox input "false"
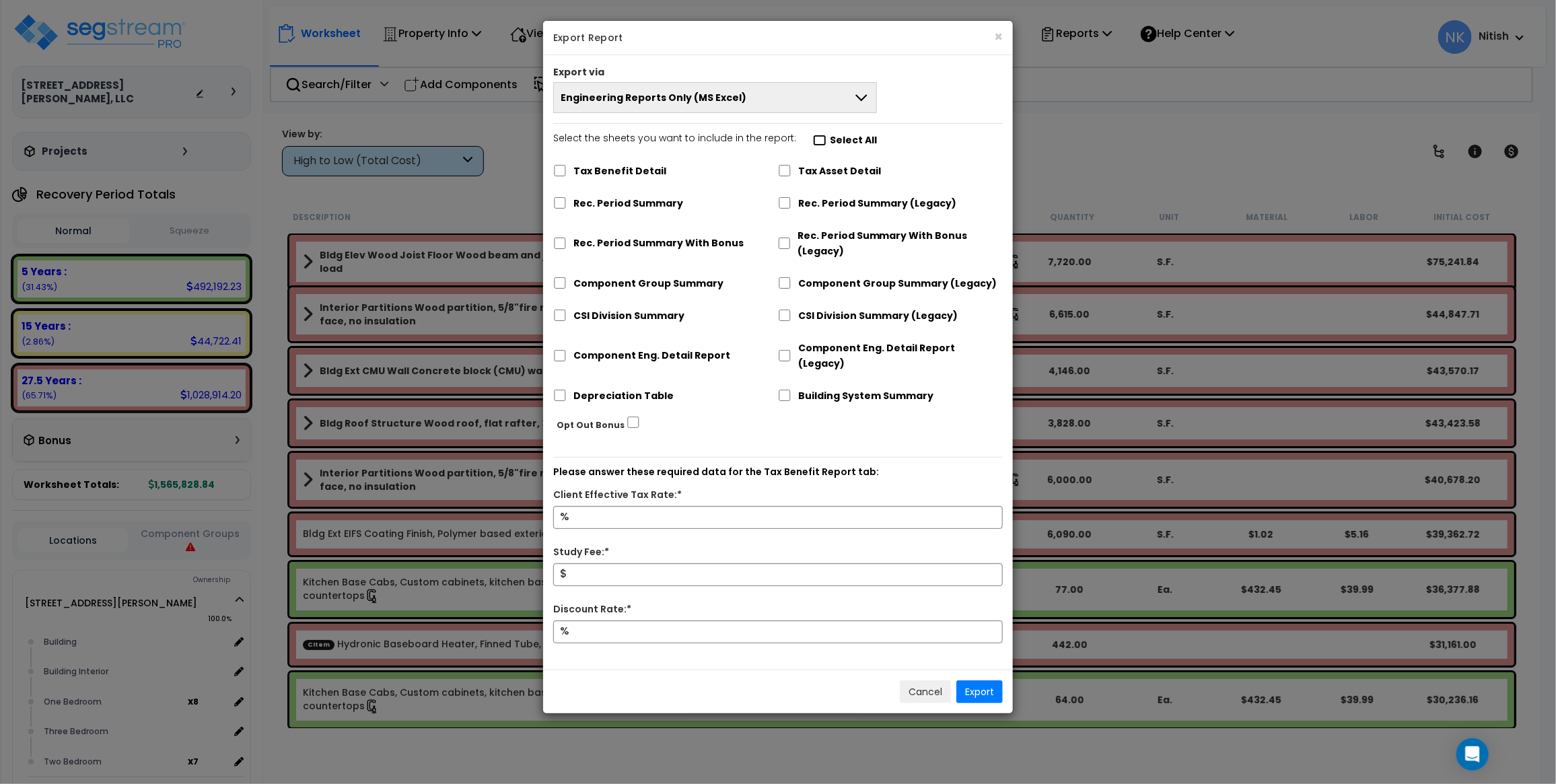
checkbox input "false"
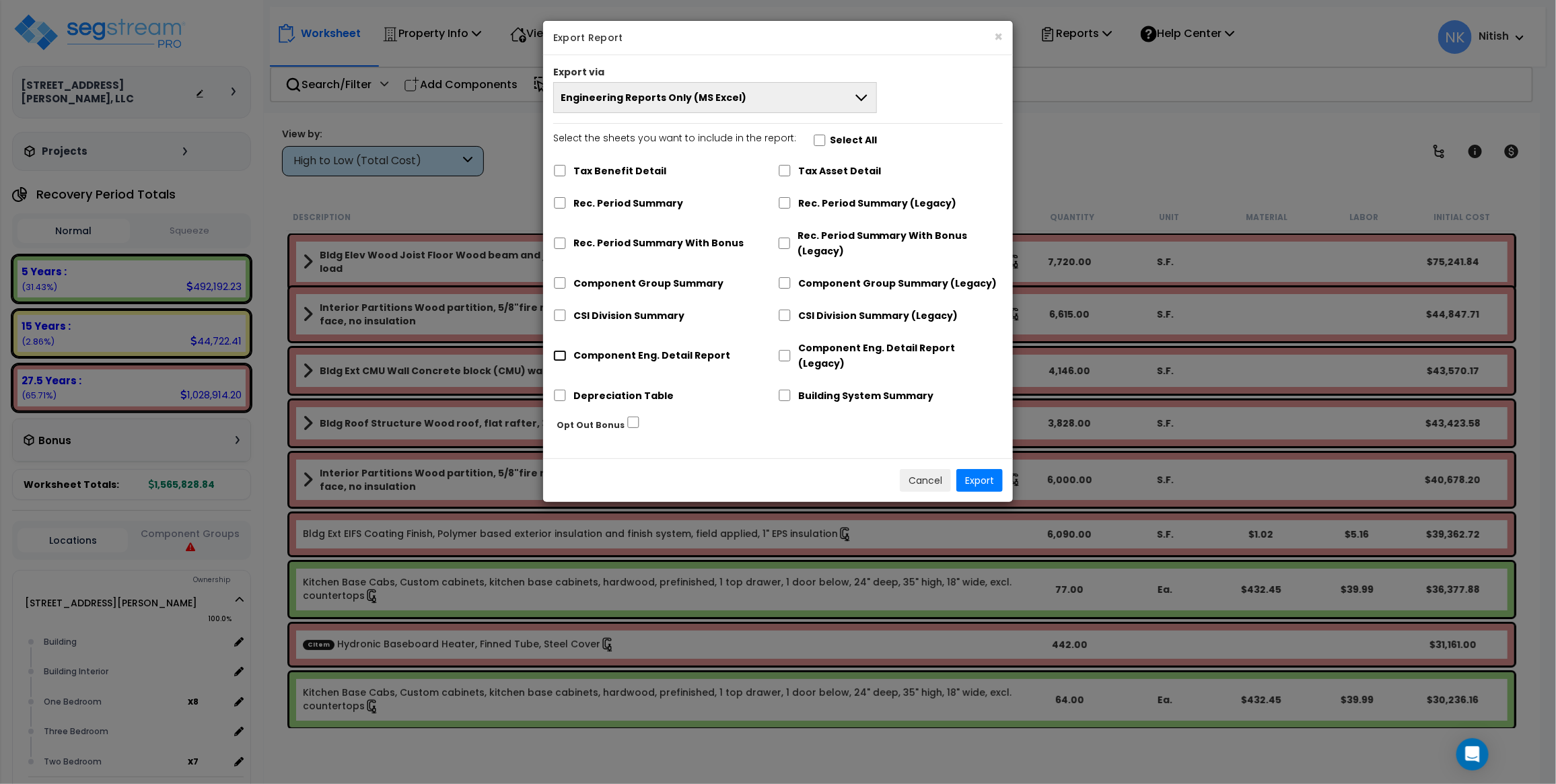
click at [557, 354] on input "Component Eng. Detail Report" at bounding box center [560, 355] width 14 height 11
checkbox input "true"
click at [979, 469] on button "Export" at bounding box center [979, 481] width 46 height 23
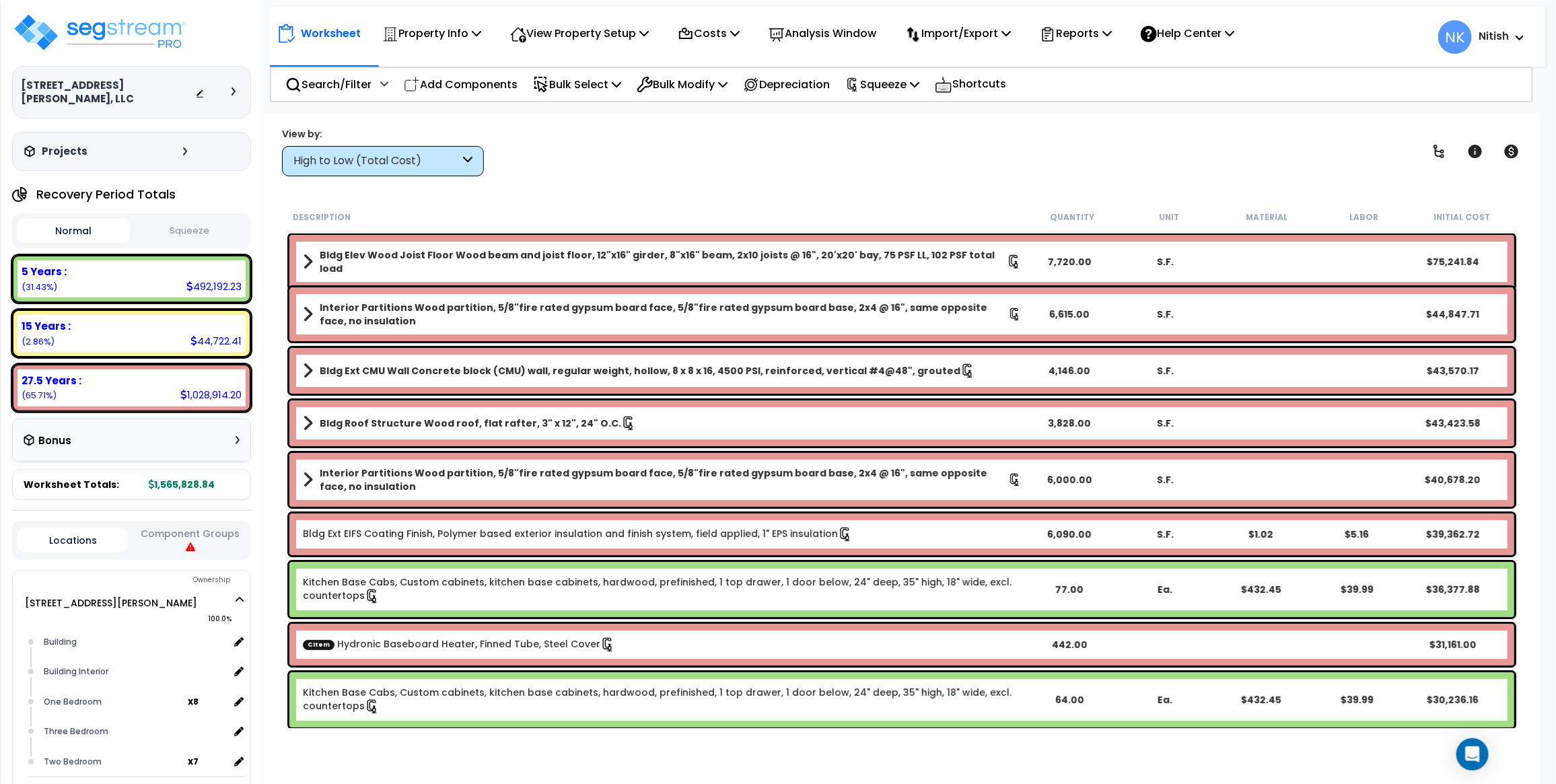
click at [186, 224] on button "Squeeze" at bounding box center [189, 230] width 113 height 23
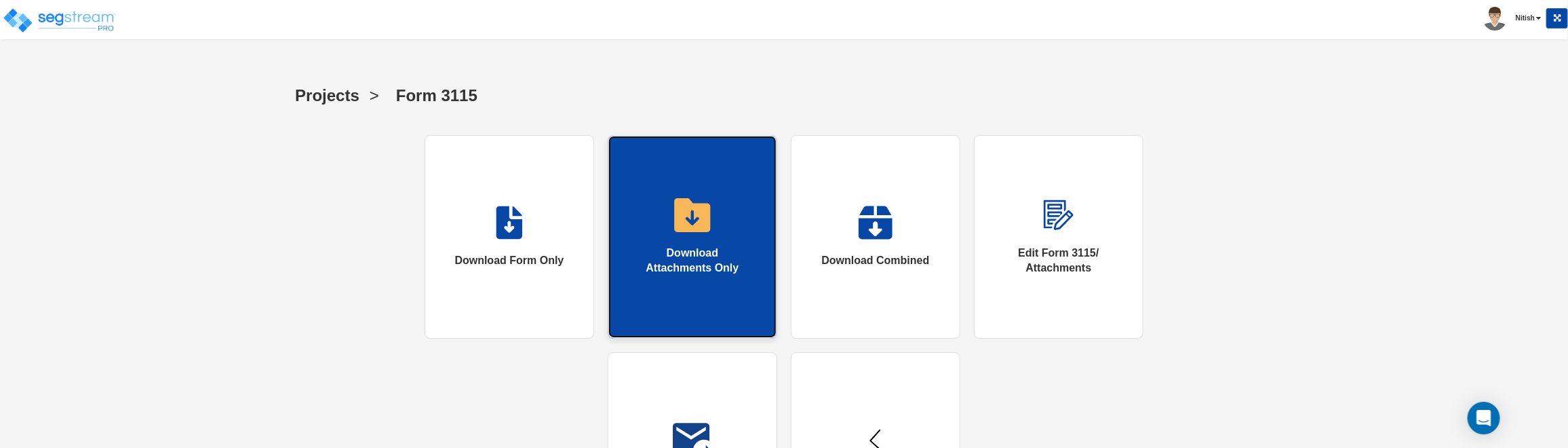
click at [675, 290] on link "Download Attachments Only" at bounding box center [692, 237] width 170 height 204
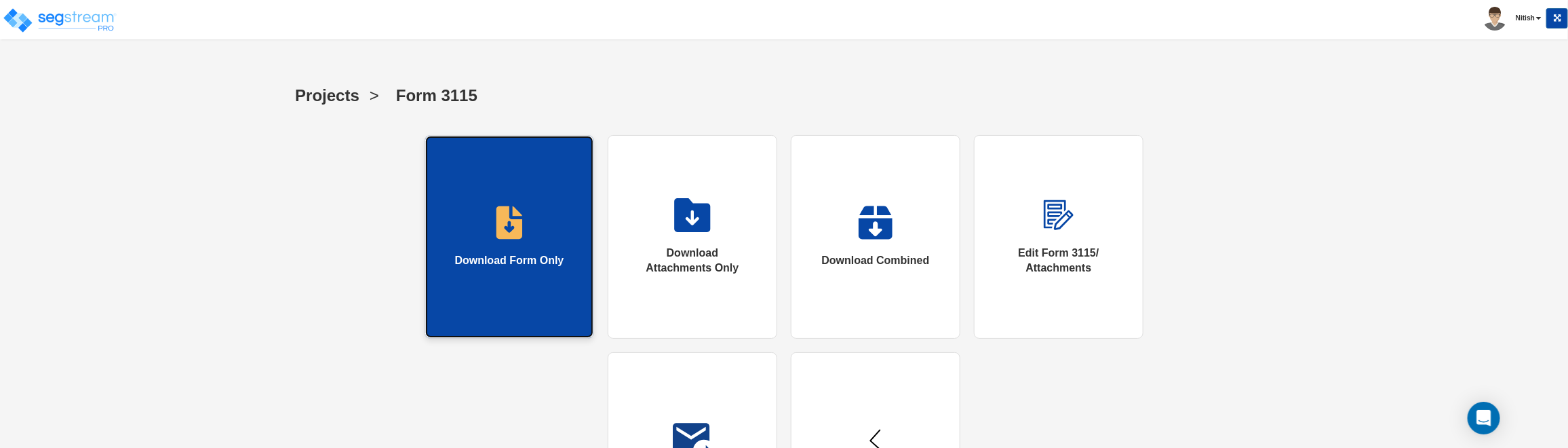
click at [472, 255] on div "Download Form Only" at bounding box center [509, 261] width 109 height 16
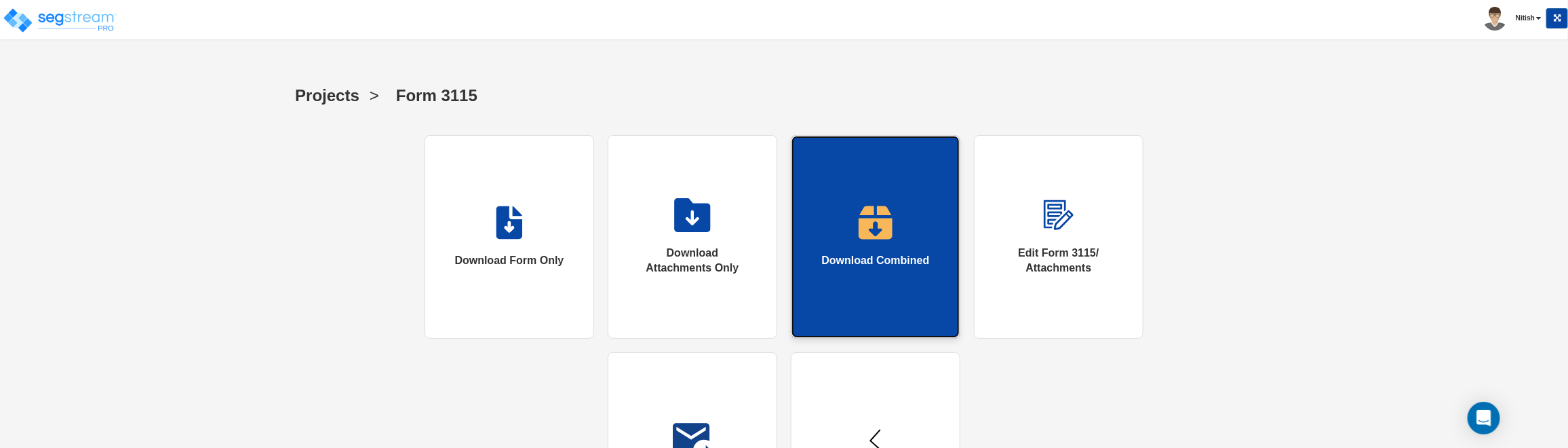
click at [838, 233] on link "Download Combined" at bounding box center [876, 237] width 170 height 204
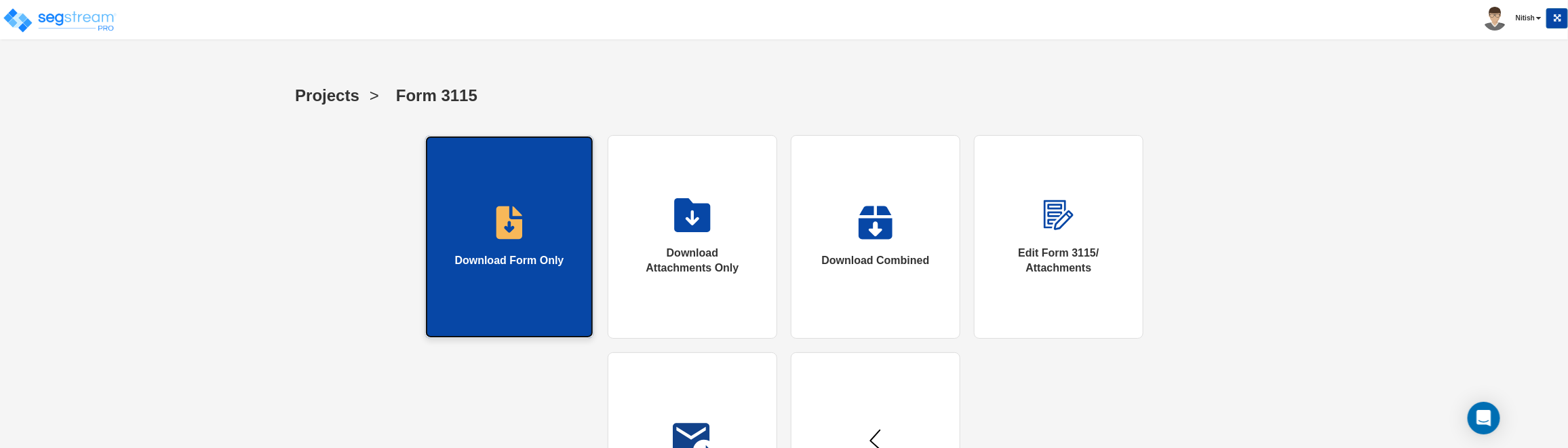
click at [544, 290] on link "Download Form Only" at bounding box center [509, 237] width 170 height 204
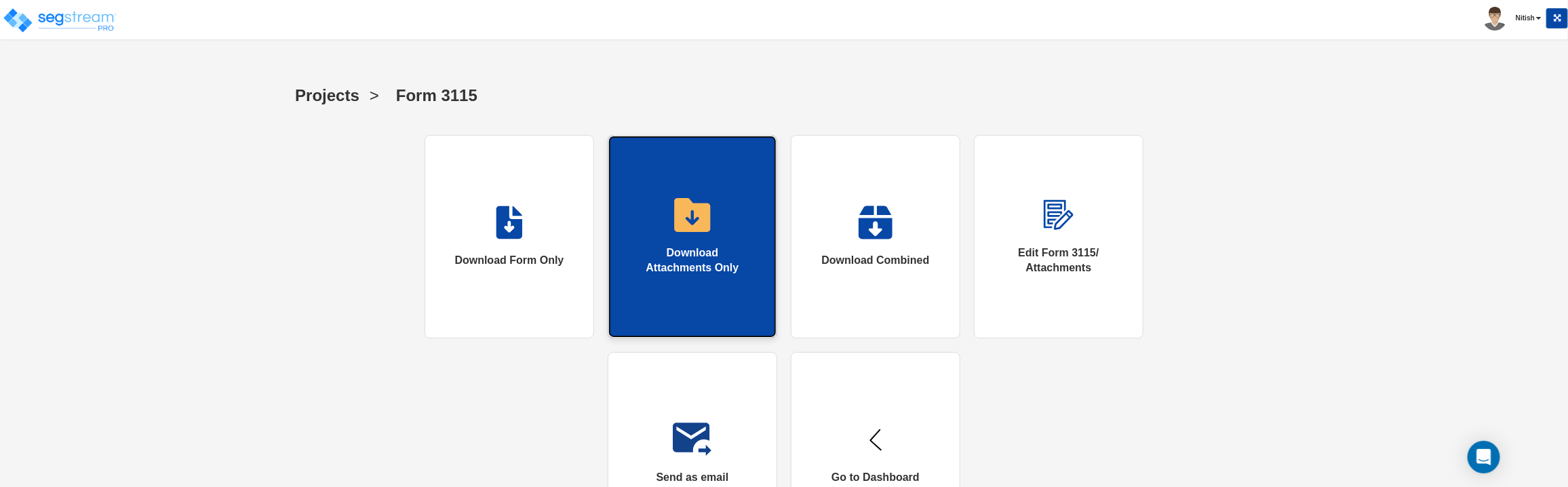
click at [717, 197] on link "Download Attachments Only" at bounding box center [692, 237] width 170 height 204
